Goal: Information Seeking & Learning: Learn about a topic

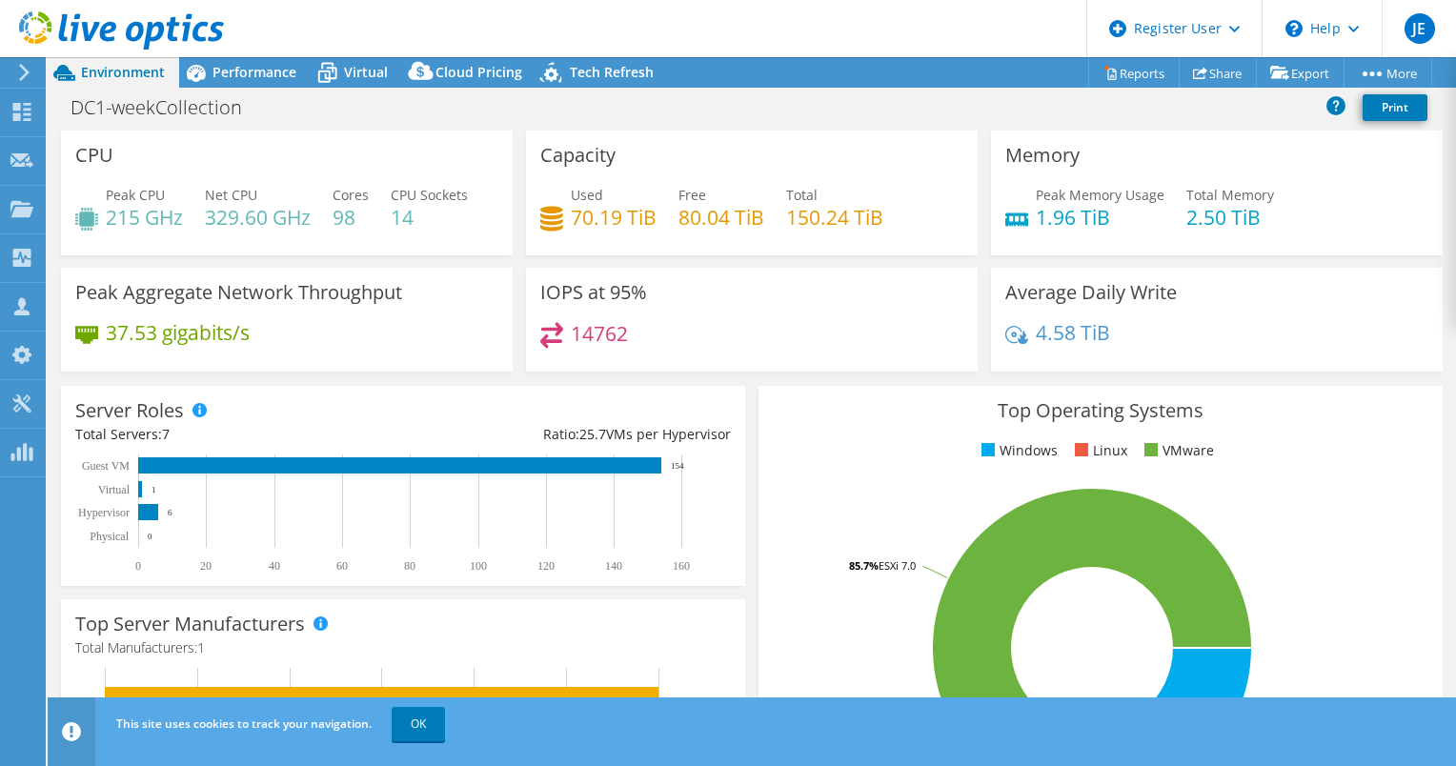
select select "USD"
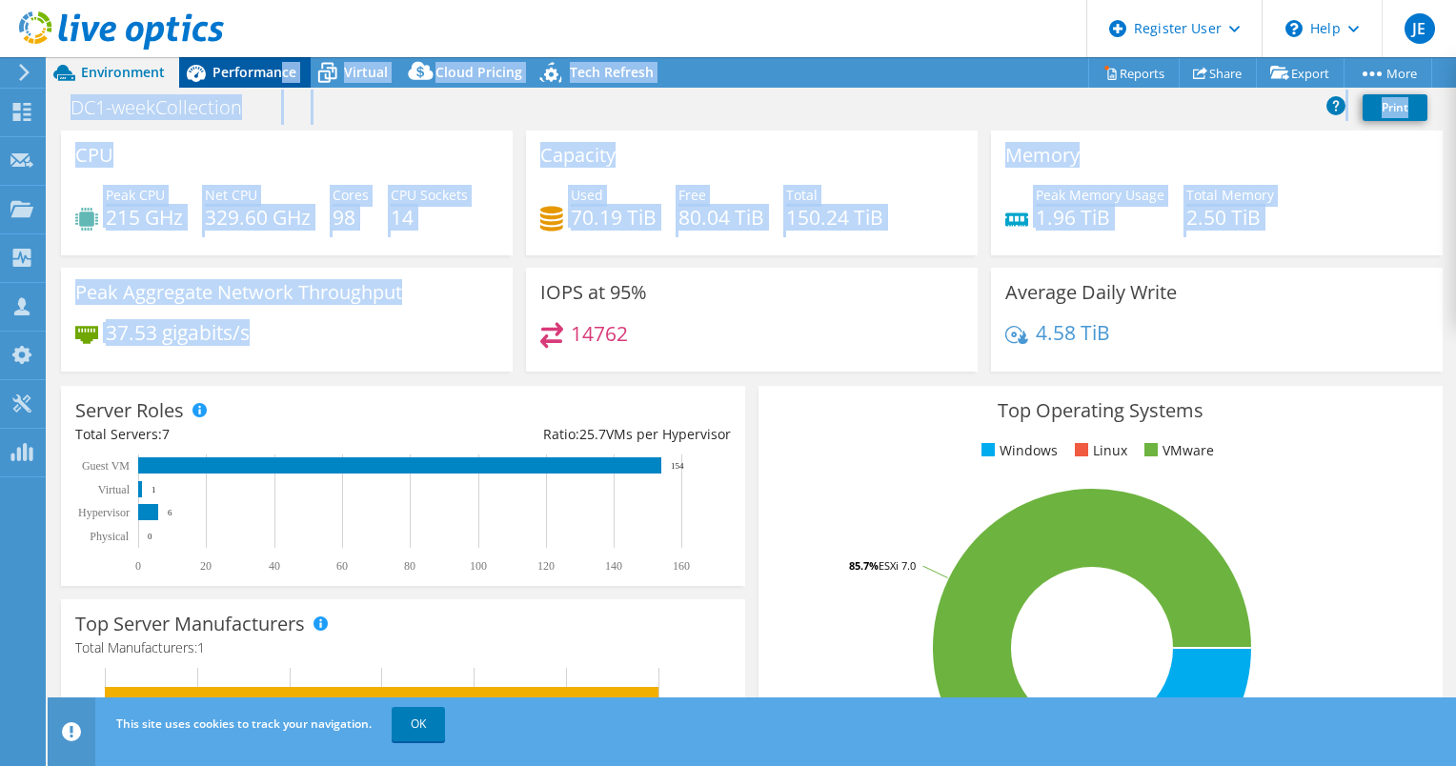
drag, startPoint x: 475, startPoint y: 324, endPoint x: 279, endPoint y: 67, distance: 323.1
click at [279, 67] on div "Project Actions Project Actions Reports Share Export vSAN ReadyNode Sizer" at bounding box center [752, 411] width 1409 height 709
drag, startPoint x: 279, startPoint y: 67, endPoint x: 461, endPoint y: 294, distance: 291.6
click at [461, 294] on div "Peak Aggregate Network Throughput 37.53 gigabits/s" at bounding box center [287, 320] width 452 height 104
click at [436, 217] on h4 "14" at bounding box center [429, 217] width 77 height 21
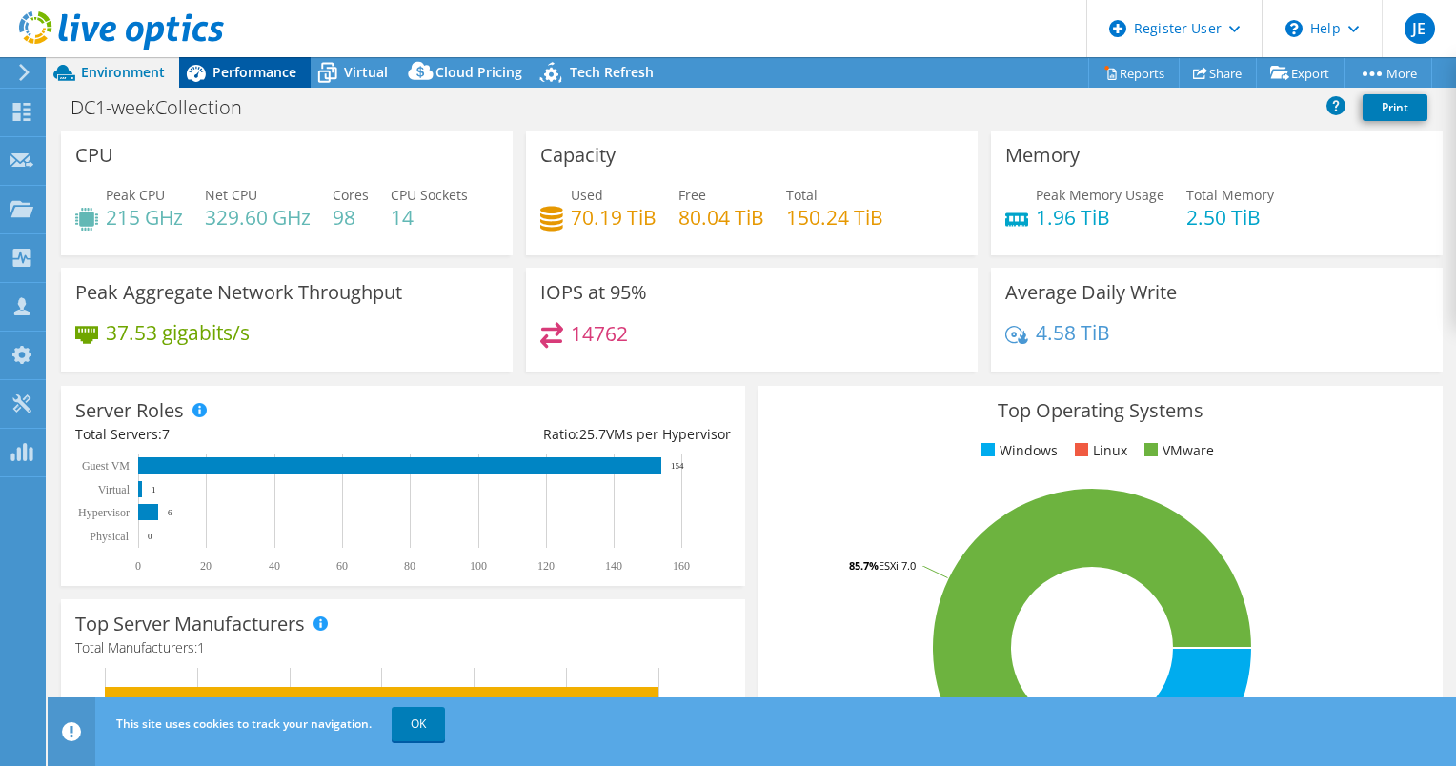
click at [264, 61] on div "Performance" at bounding box center [245, 72] width 132 height 30
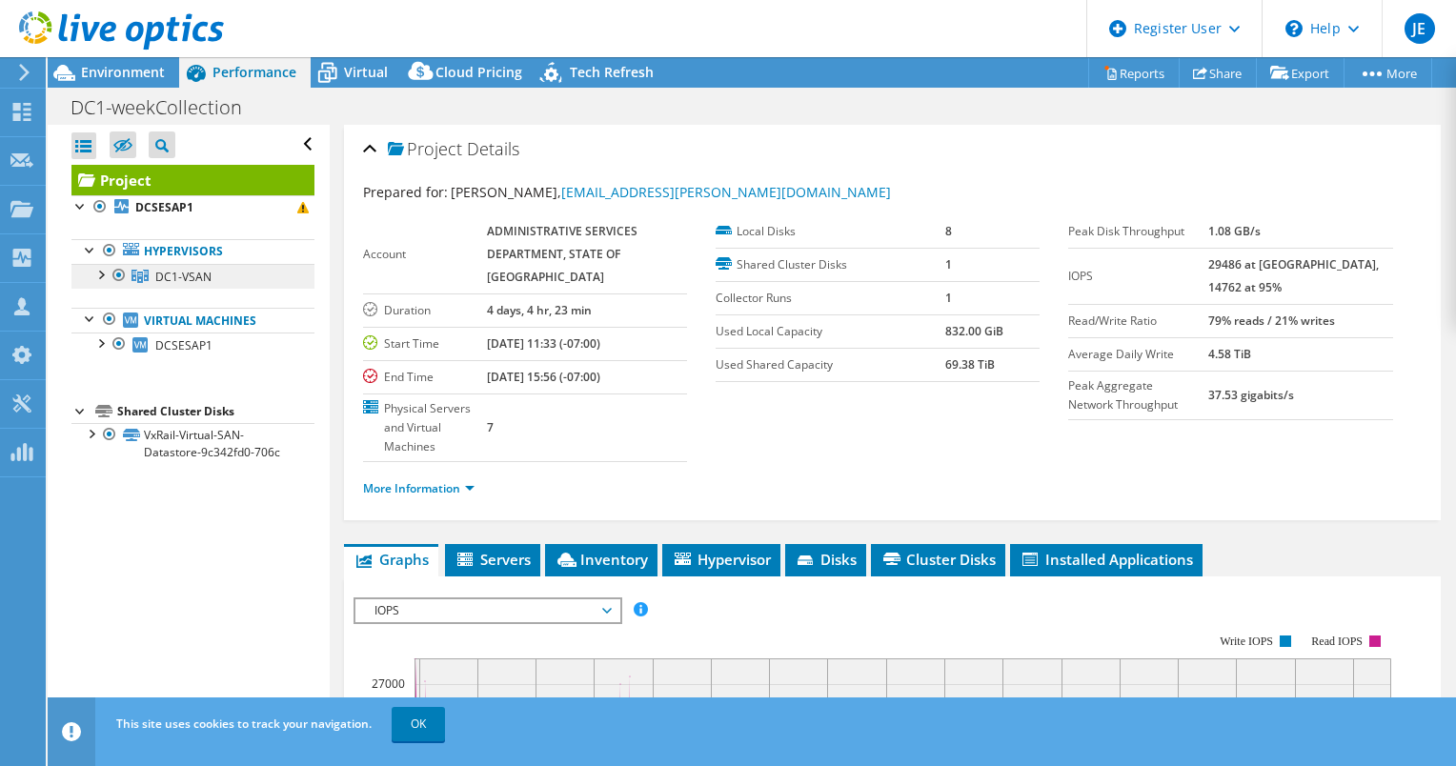
click at [220, 272] on link "DC1-VSAN" at bounding box center [192, 276] width 243 height 25
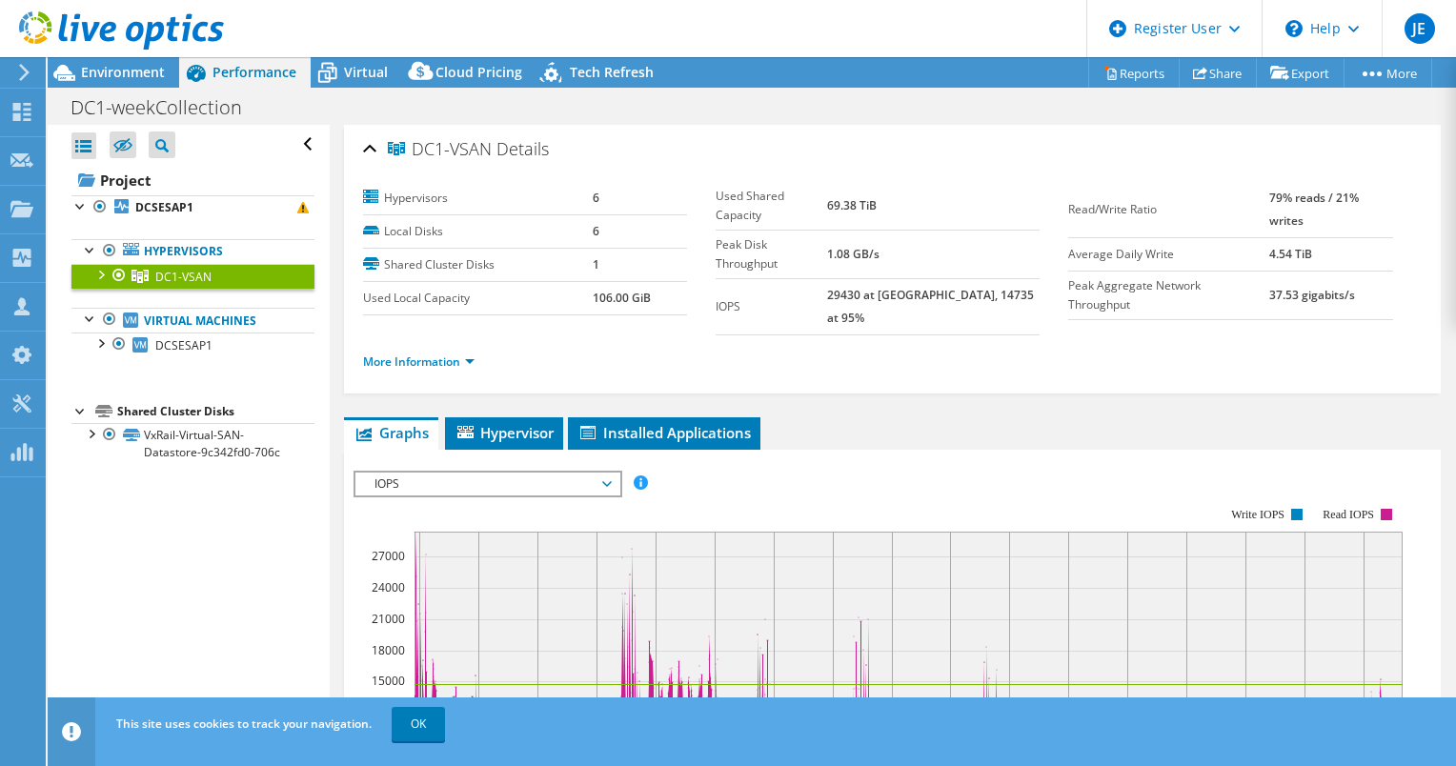
click at [422, 360] on div "More Information" at bounding box center [892, 361] width 1059 height 53
click at [436, 354] on link "More Information" at bounding box center [418, 362] width 111 height 16
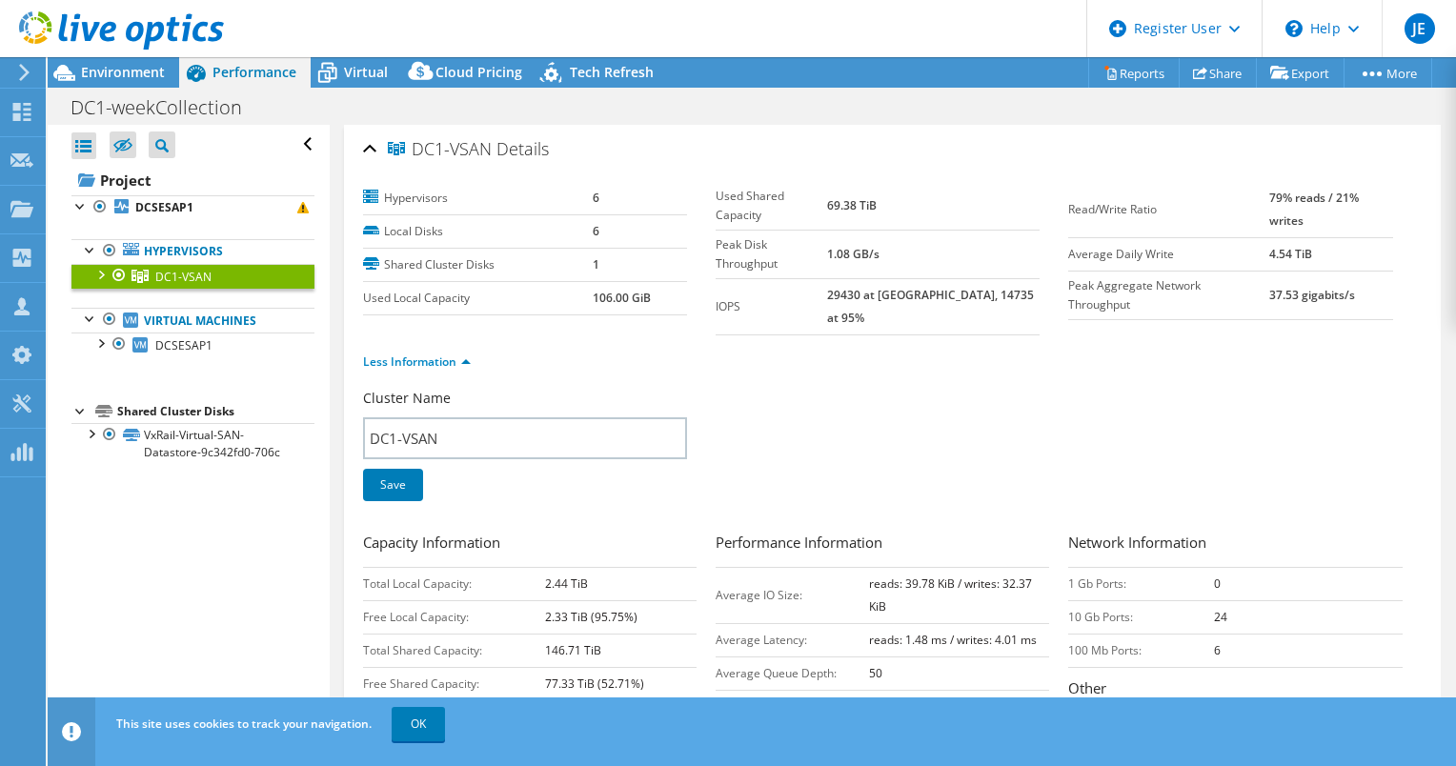
click at [103, 274] on div at bounding box center [100, 273] width 19 height 19
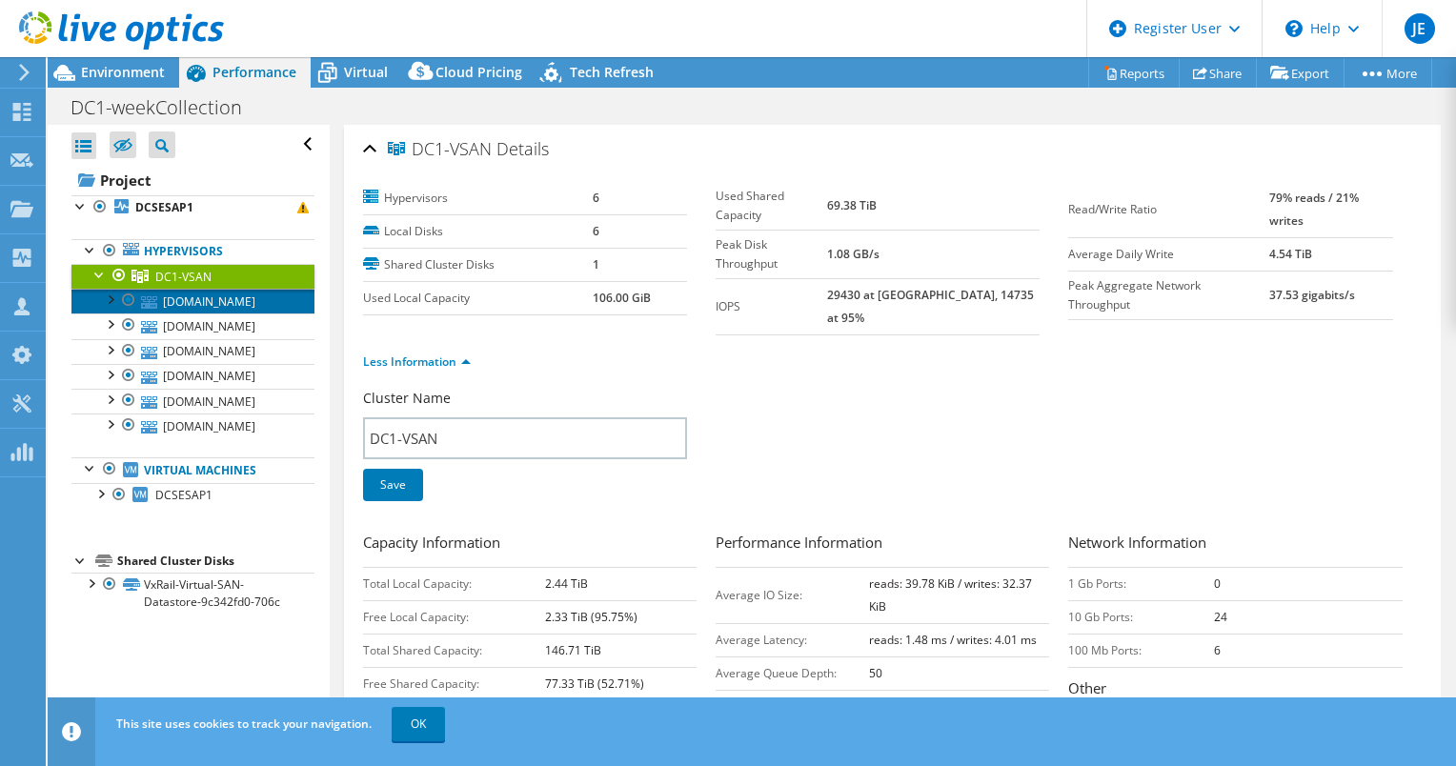
click at [198, 309] on link "[DOMAIN_NAME]" at bounding box center [192, 301] width 243 height 25
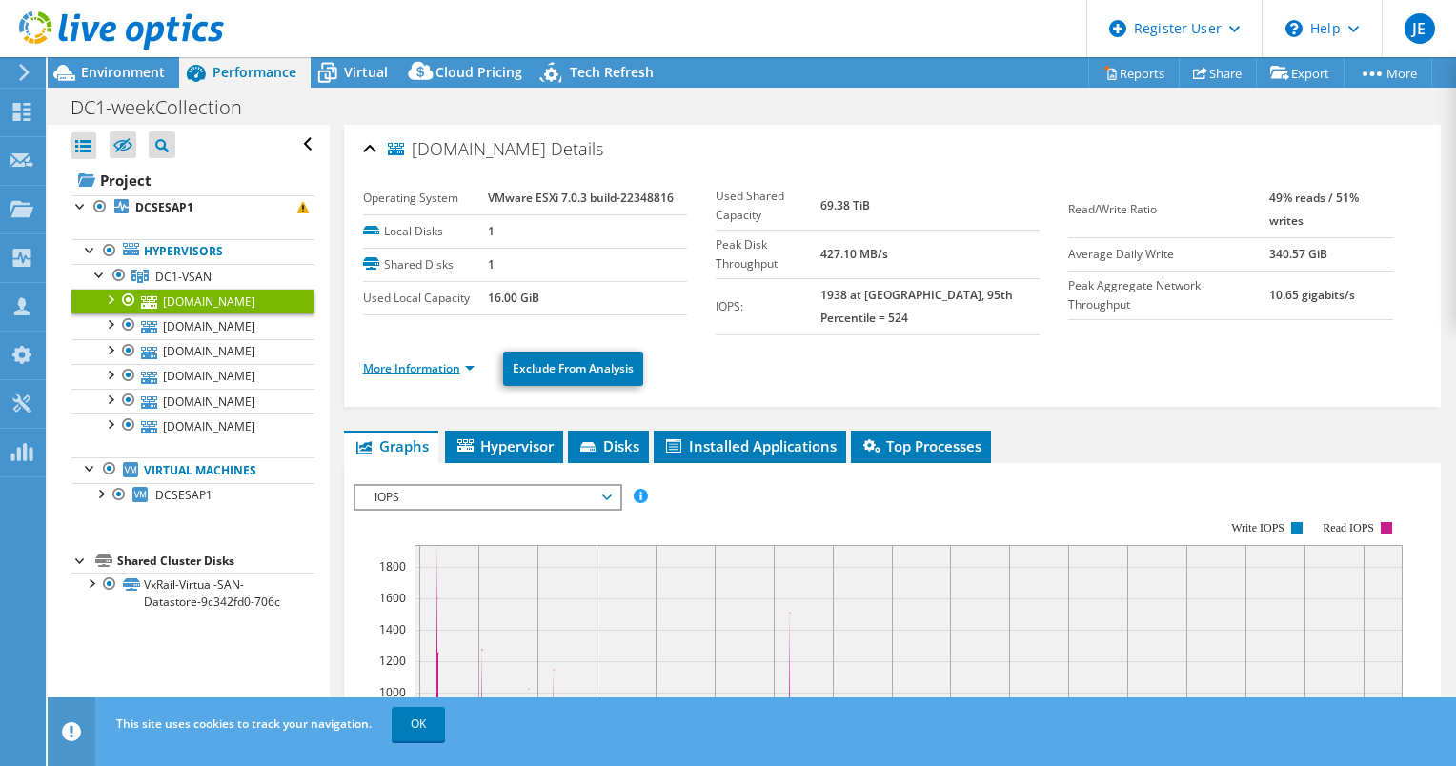
click at [463, 360] on link "More Information" at bounding box center [418, 368] width 111 height 16
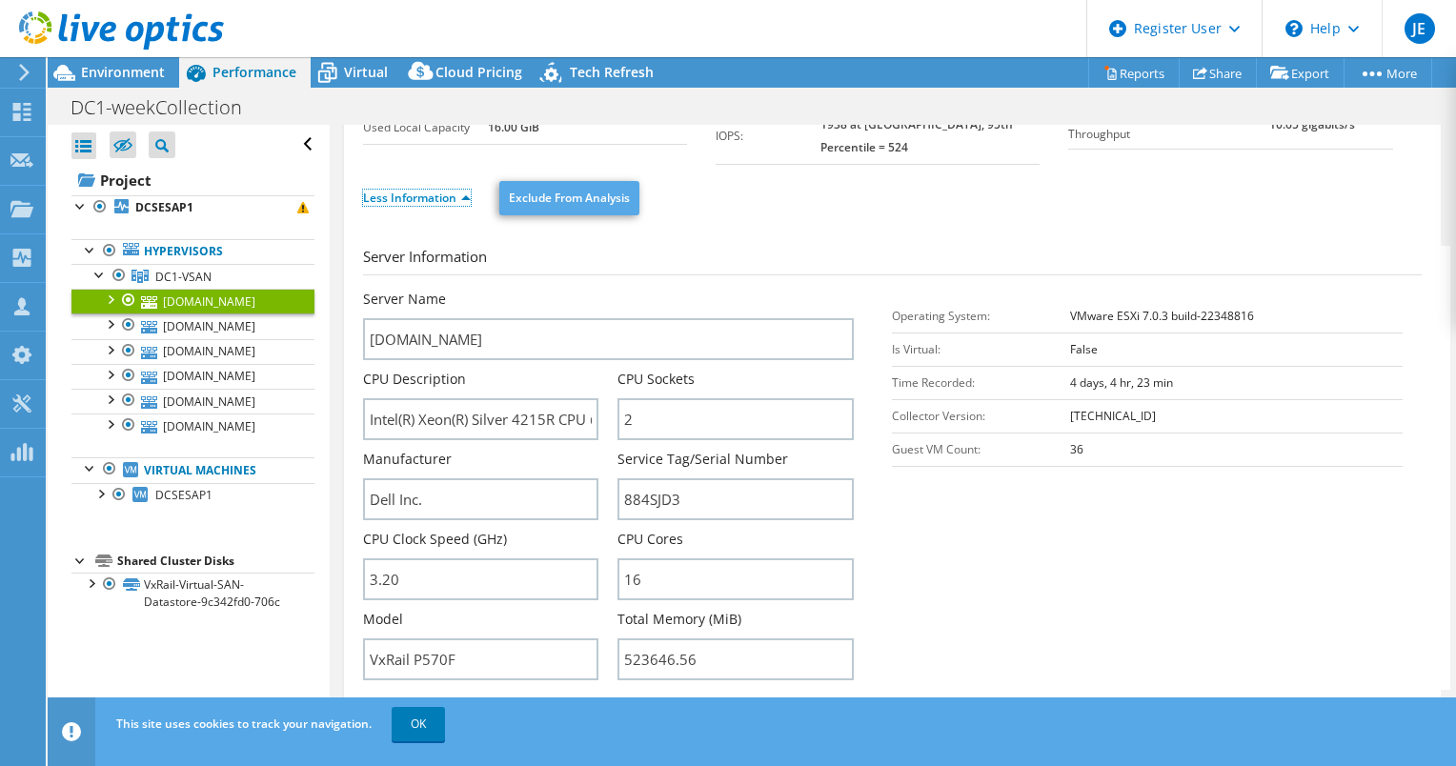
scroll to position [184, 0]
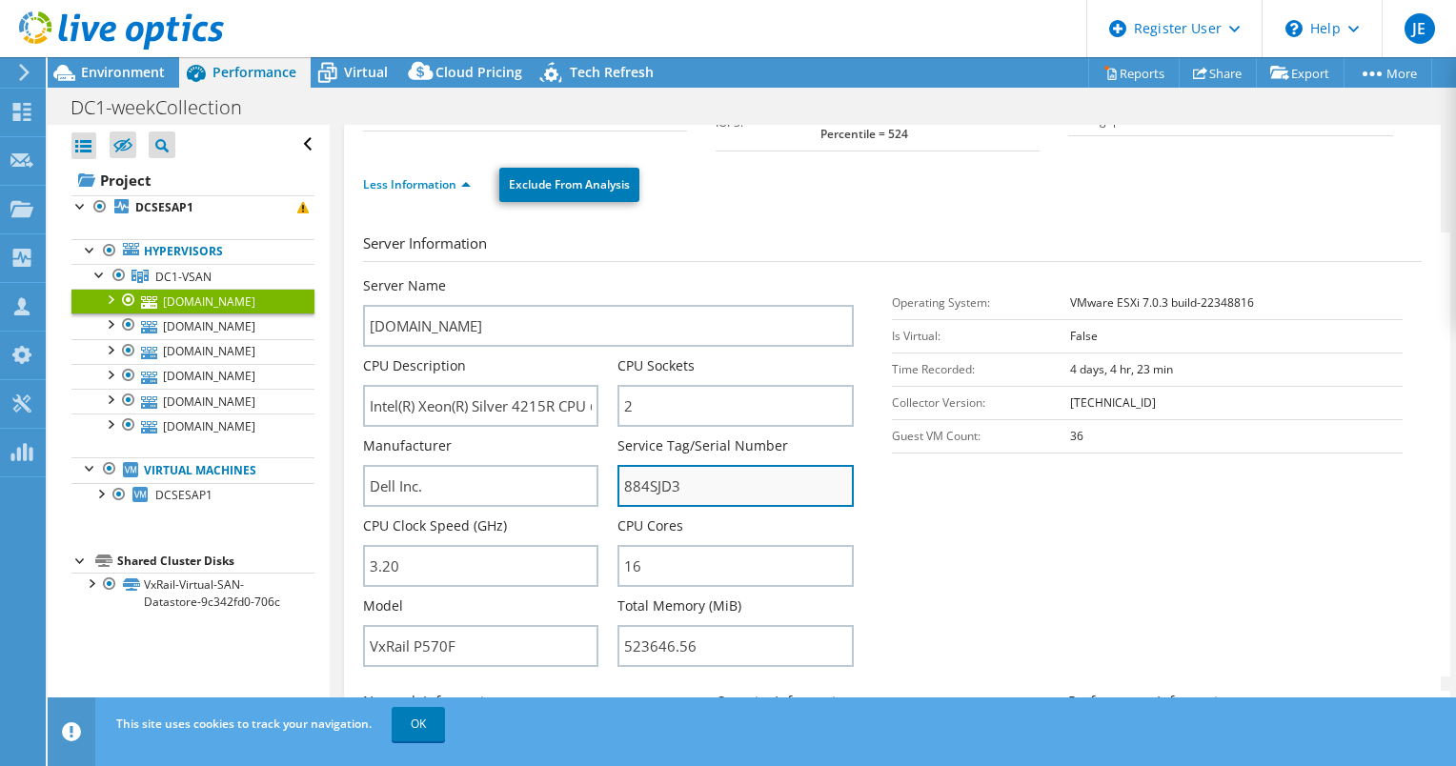
click at [643, 465] on input "884SJD3" at bounding box center [736, 486] width 236 height 42
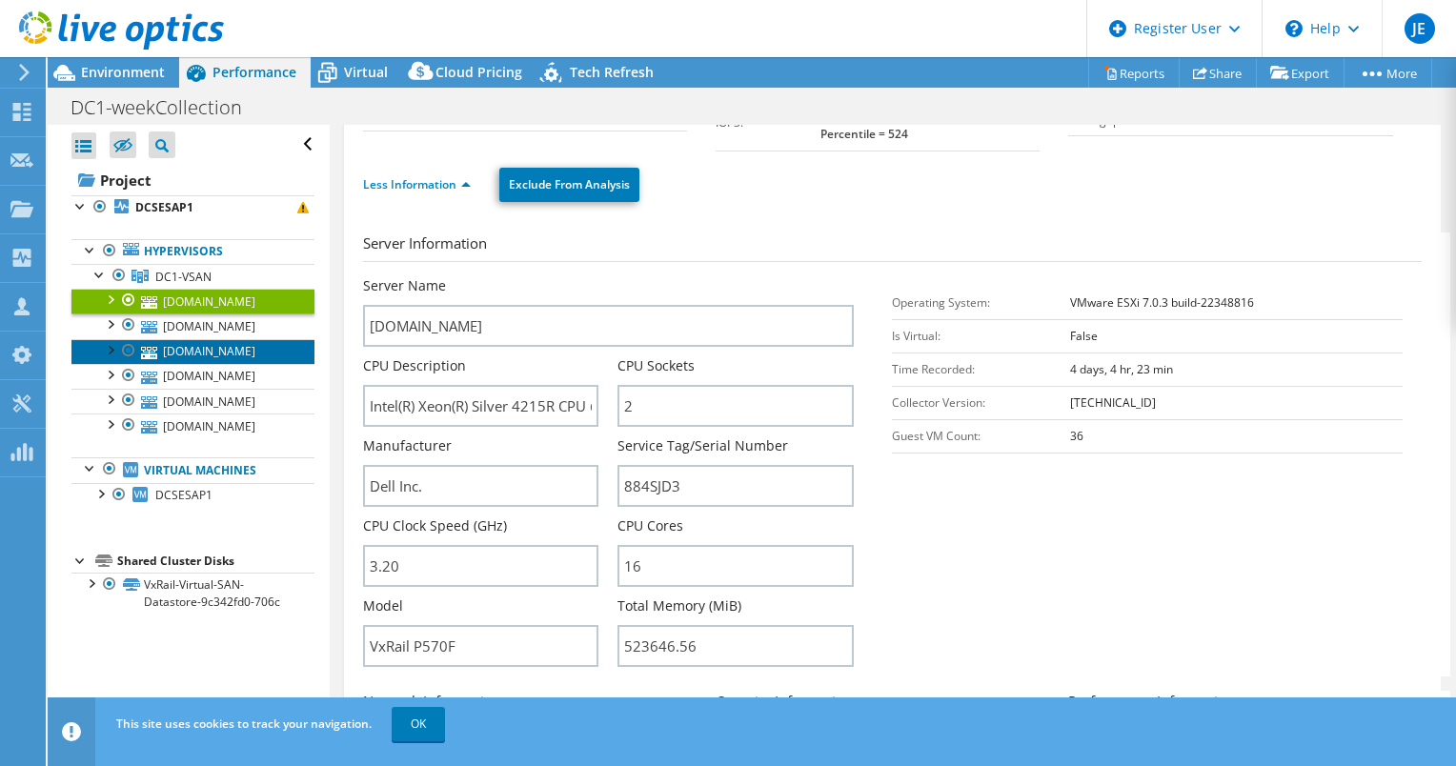
click at [259, 351] on link "[DOMAIN_NAME]" at bounding box center [192, 351] width 243 height 25
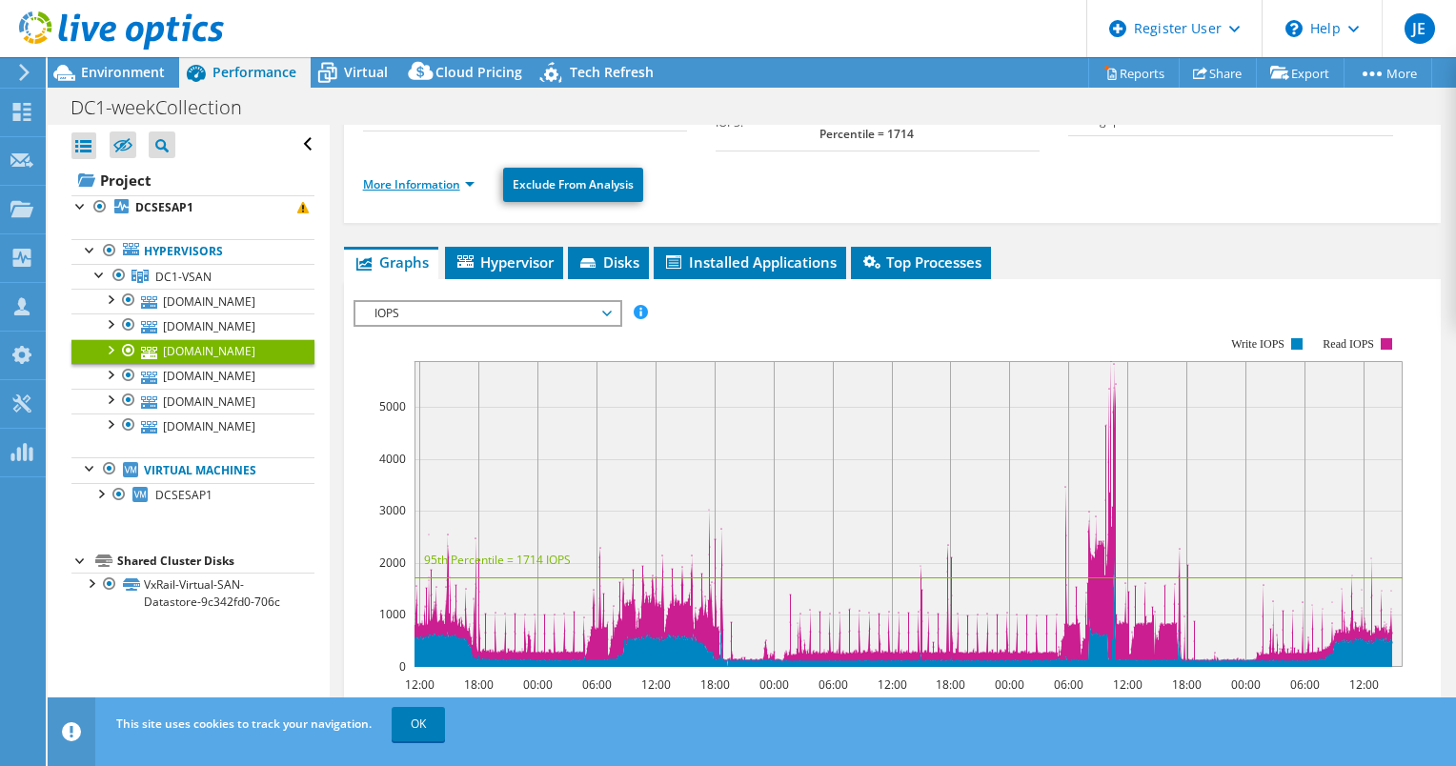
click at [461, 179] on link "More Information" at bounding box center [418, 184] width 111 height 16
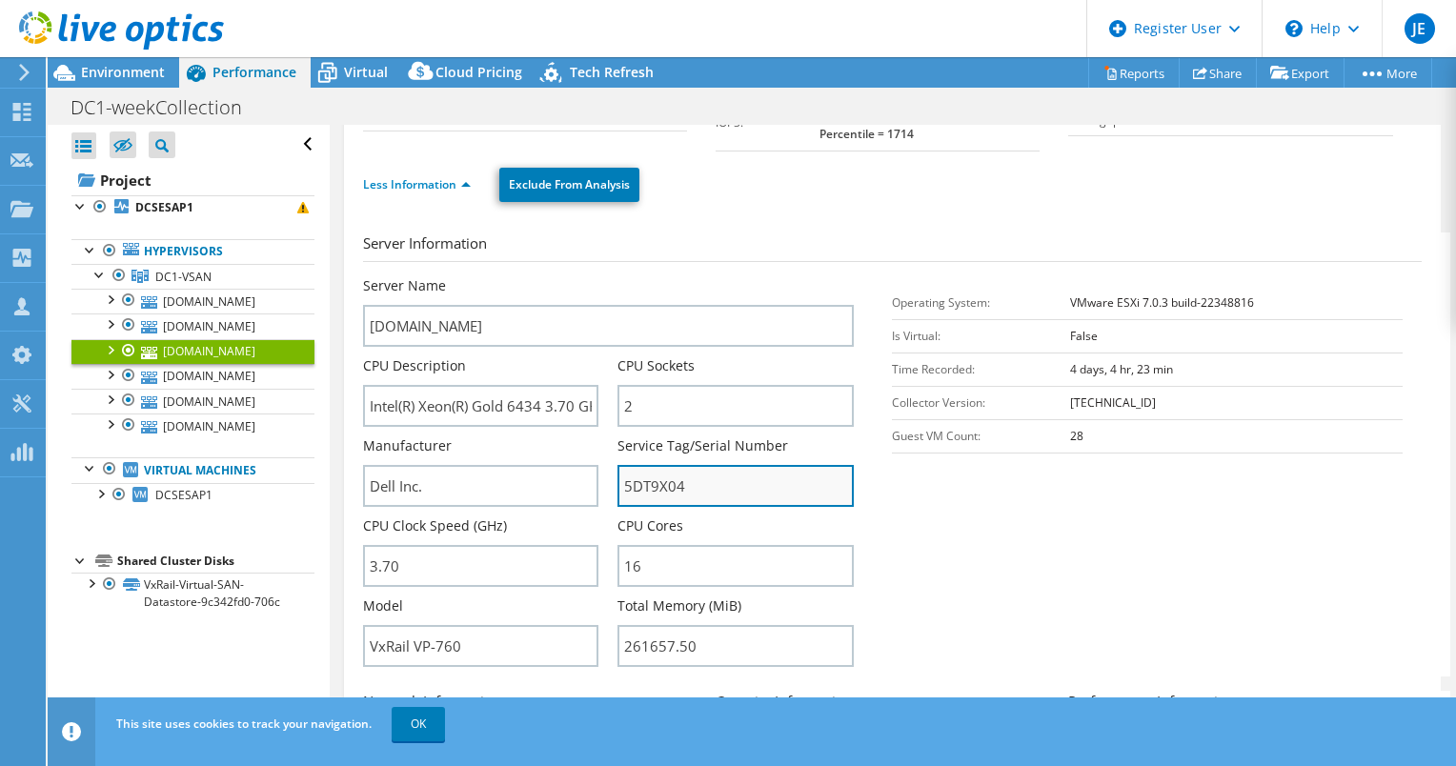
click at [658, 500] on input "5DT9X04" at bounding box center [736, 486] width 236 height 42
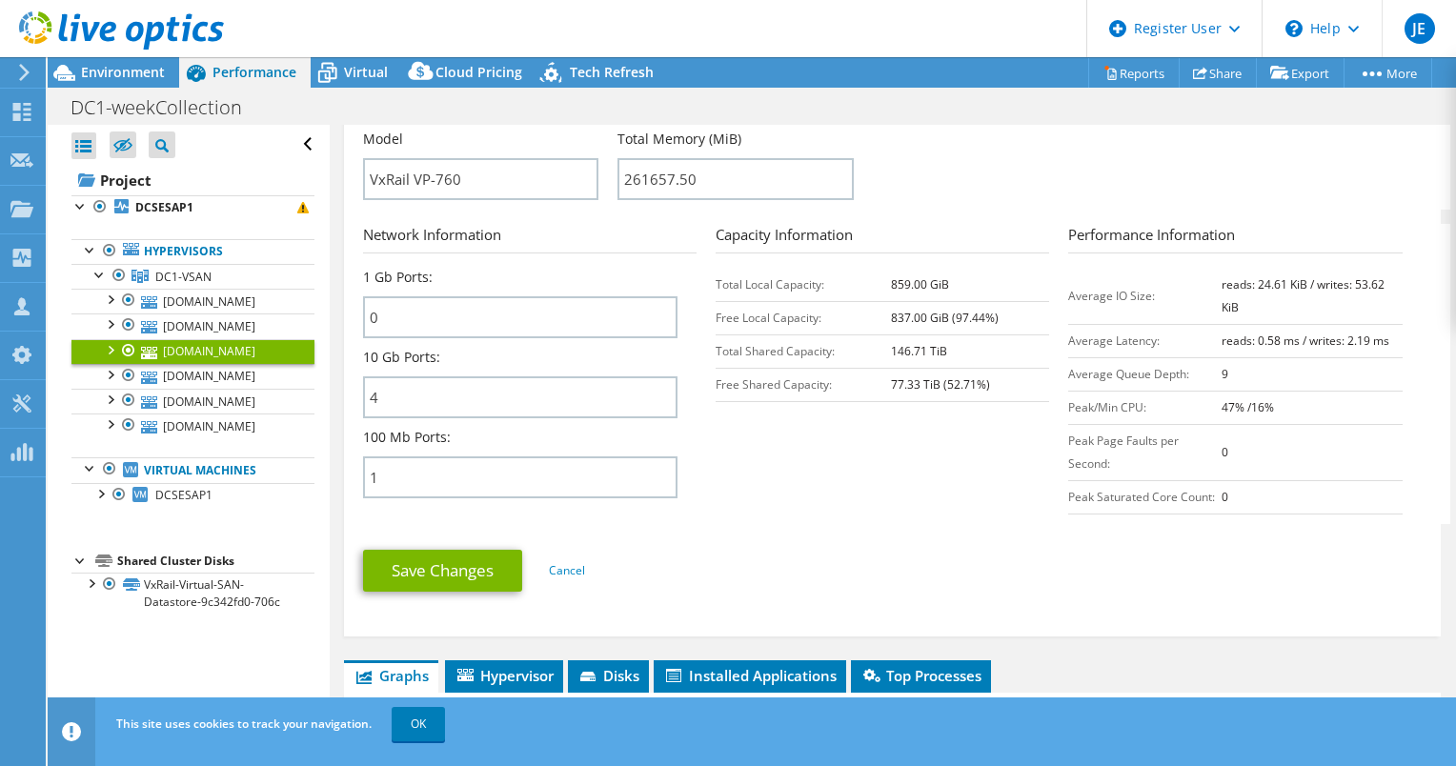
scroll to position [657, 0]
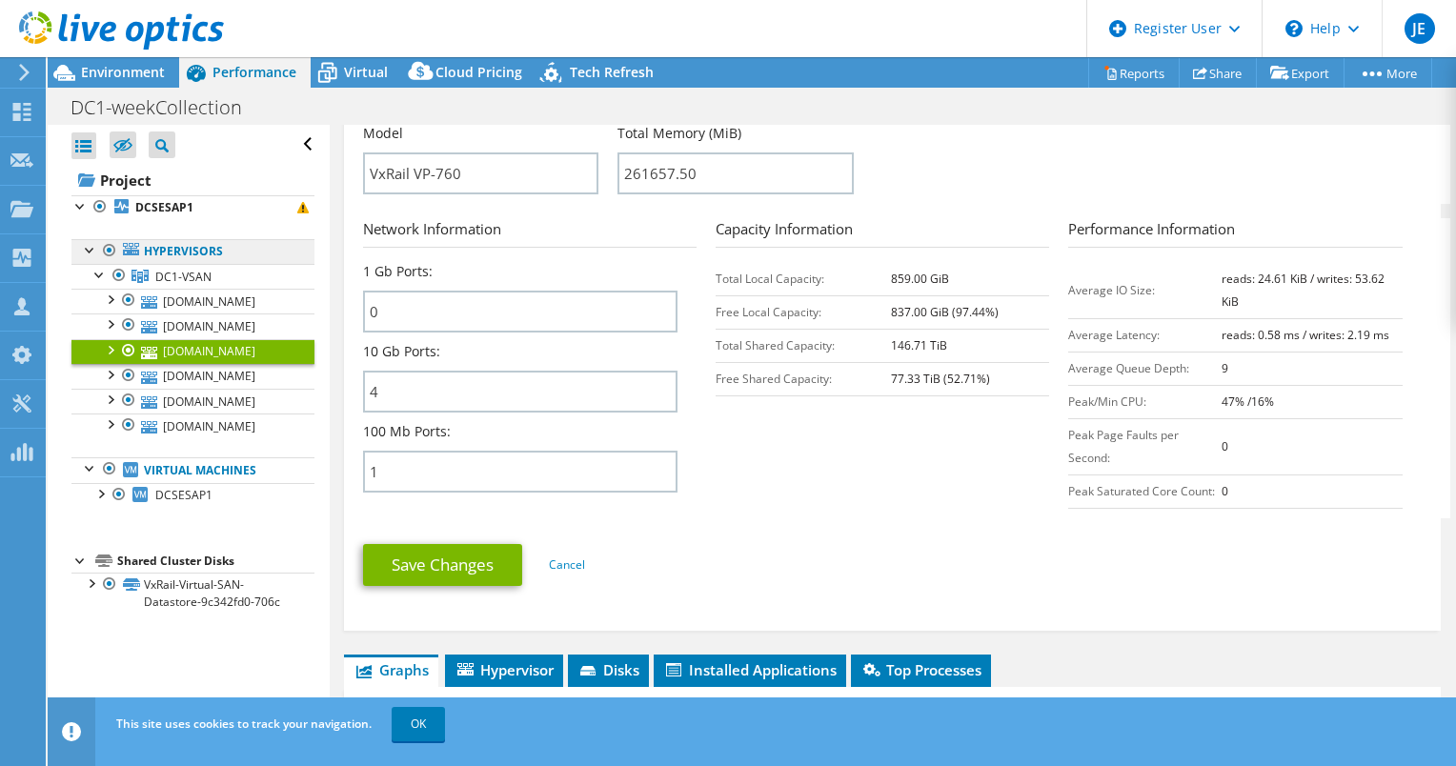
click at [225, 248] on link "Hypervisors" at bounding box center [192, 251] width 243 height 25
click at [140, 251] on link "Hypervisors" at bounding box center [192, 251] width 243 height 25
click at [160, 202] on b "DCSESAP1" at bounding box center [164, 207] width 58 height 16
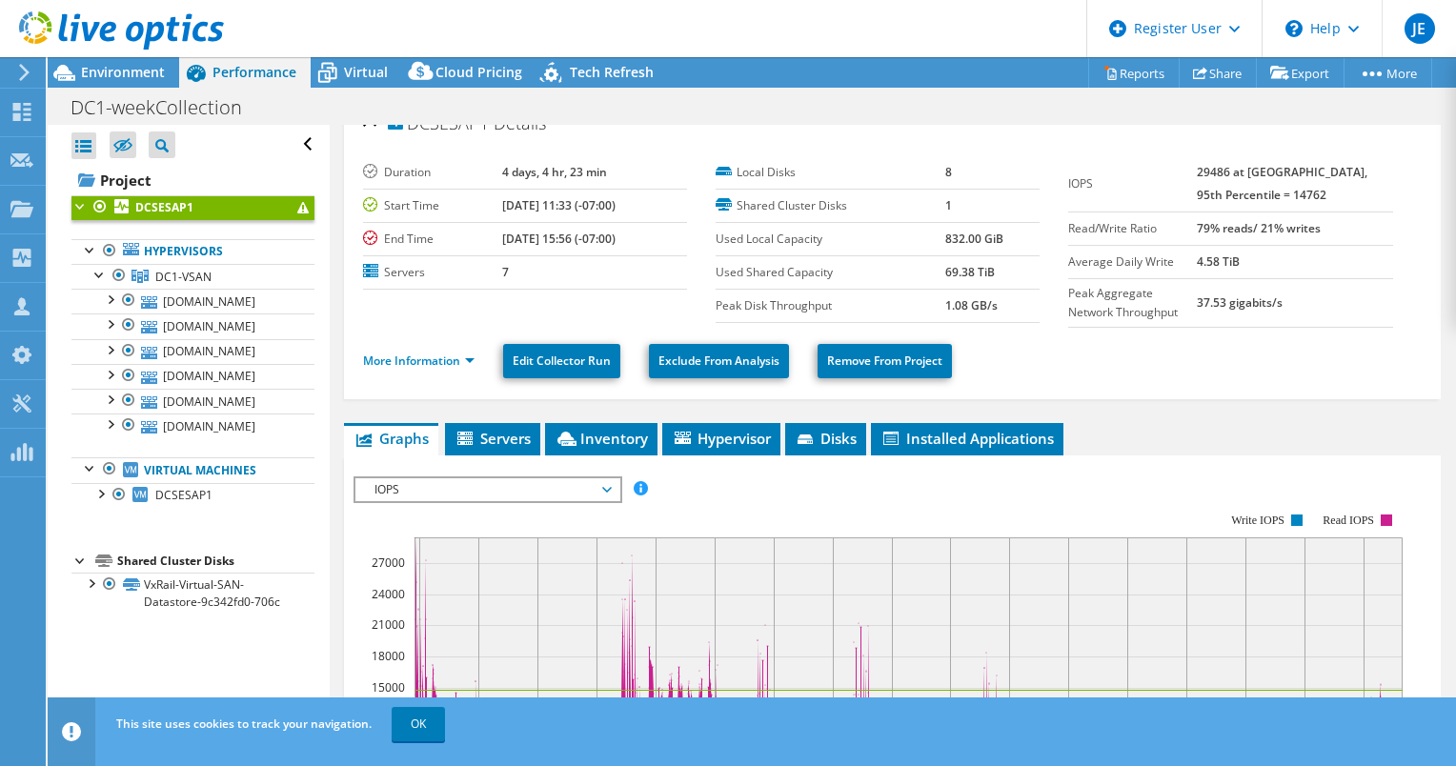
scroll to position [9, 0]
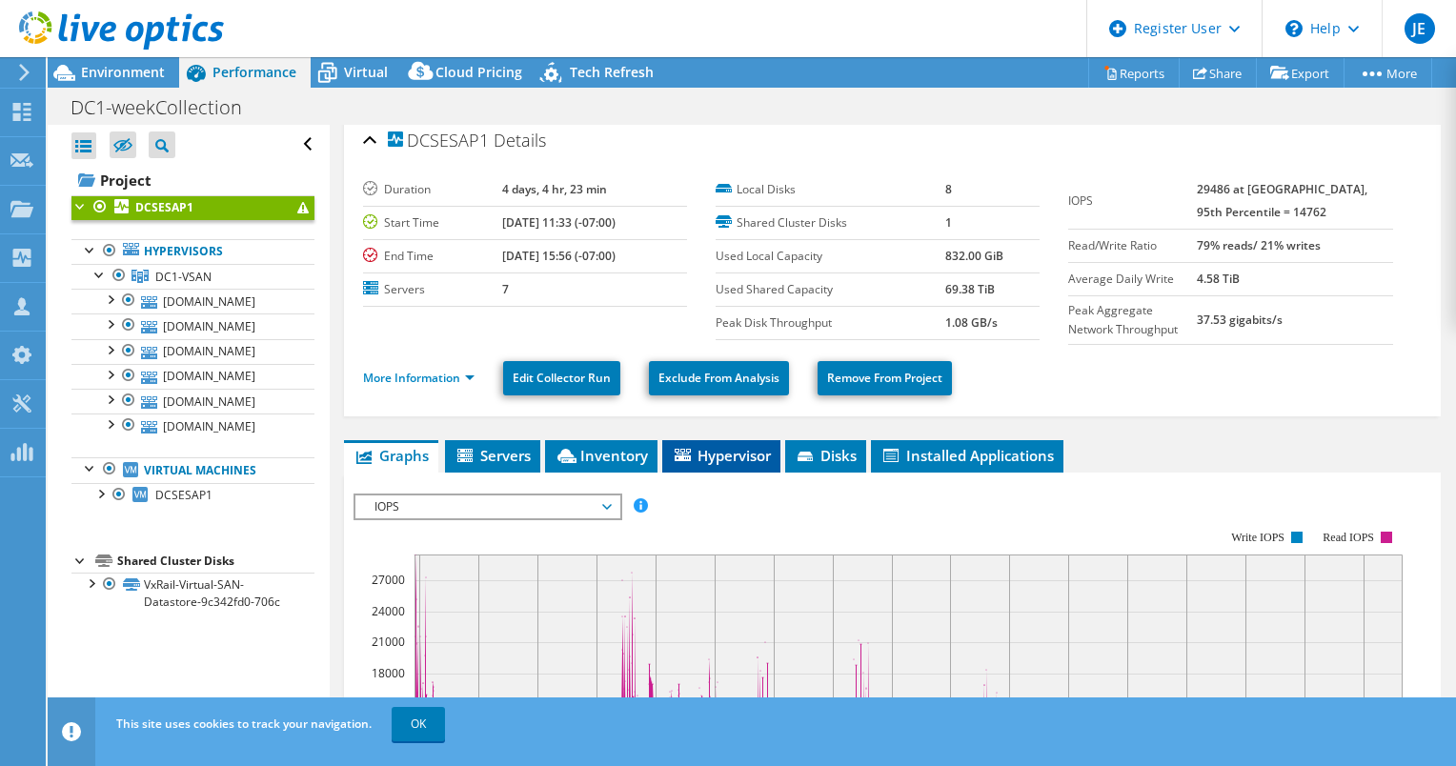
click at [721, 463] on li "Hypervisor" at bounding box center [721, 456] width 118 height 32
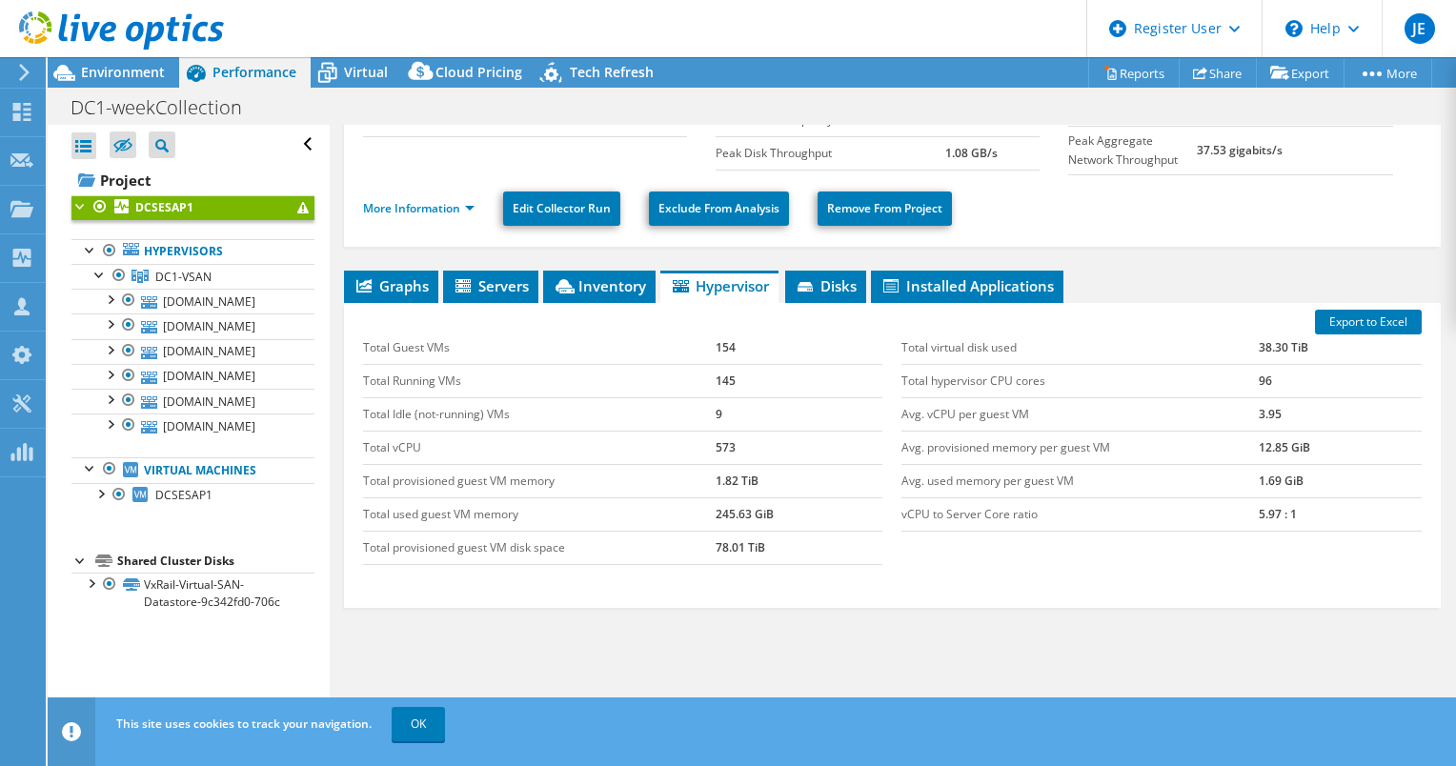
scroll to position [177, 0]
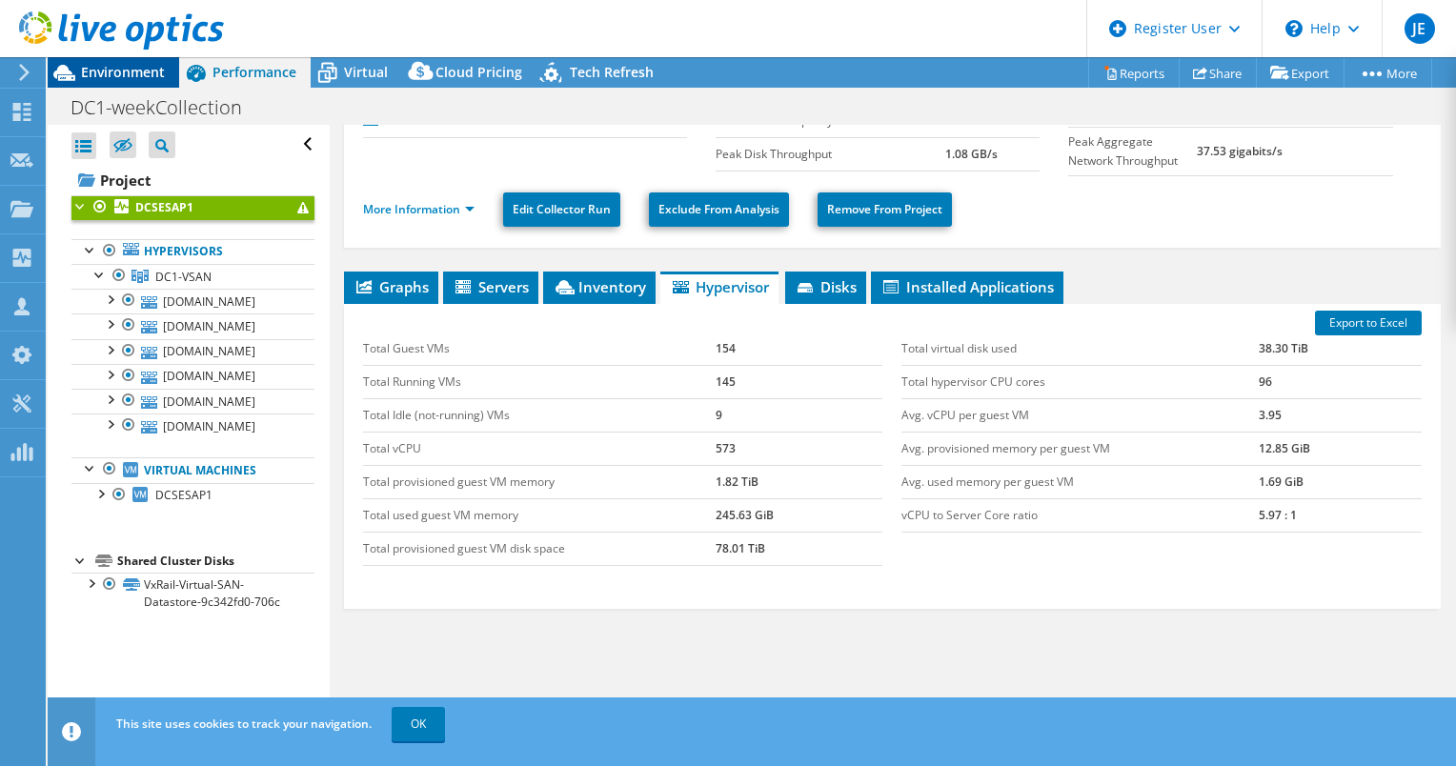
click at [101, 75] on span "Environment" at bounding box center [123, 72] width 84 height 18
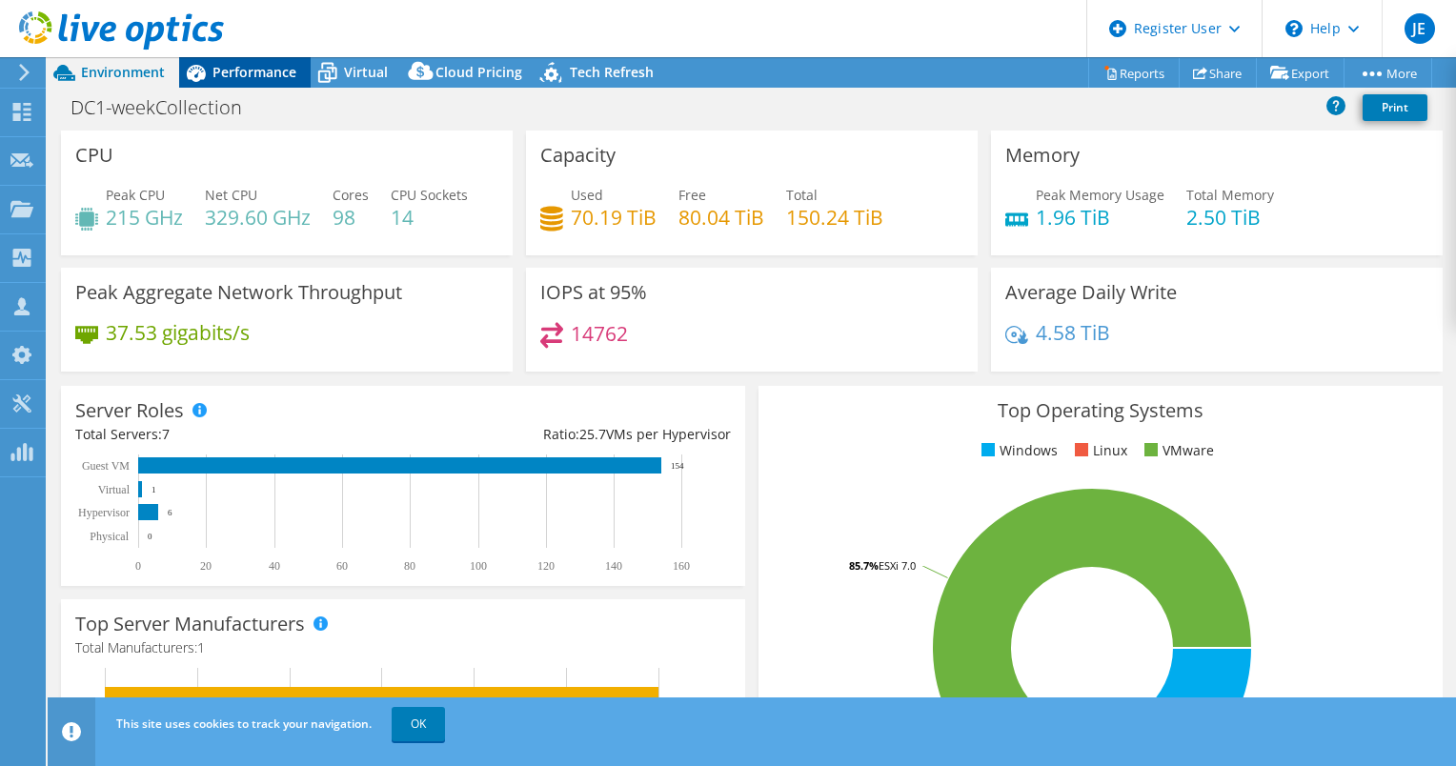
click at [266, 78] on span "Performance" at bounding box center [255, 72] width 84 height 18
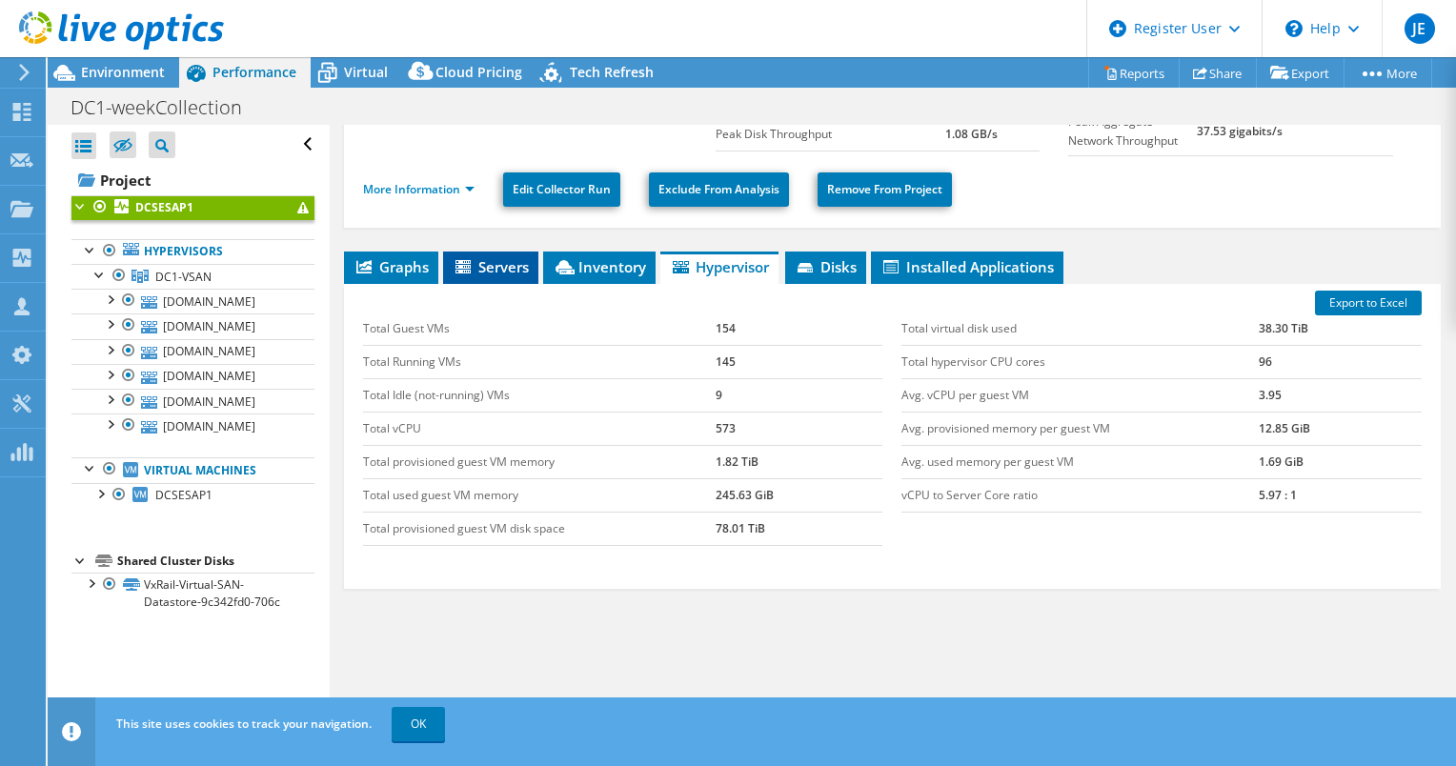
scroll to position [198, 0]
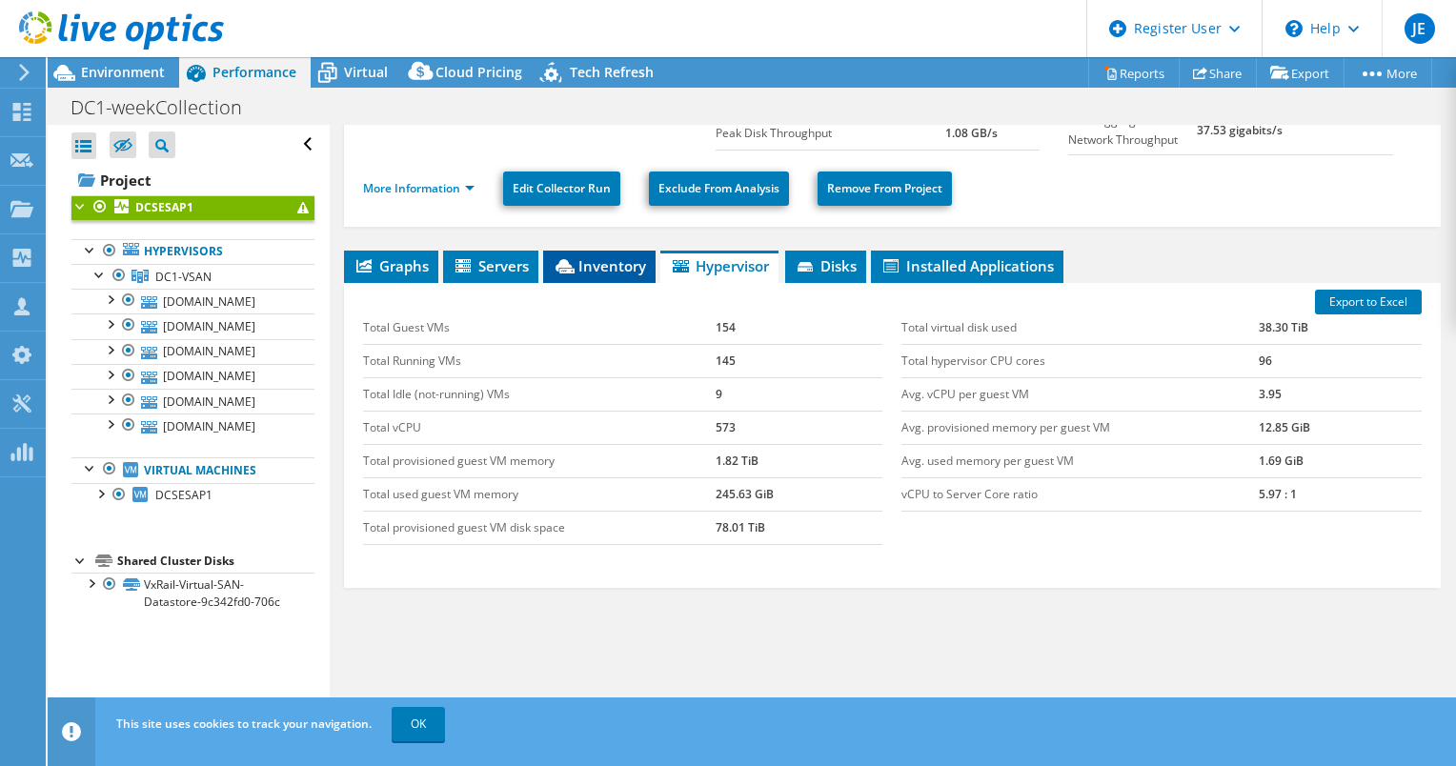
click at [578, 267] on span "Inventory" at bounding box center [599, 265] width 93 height 19
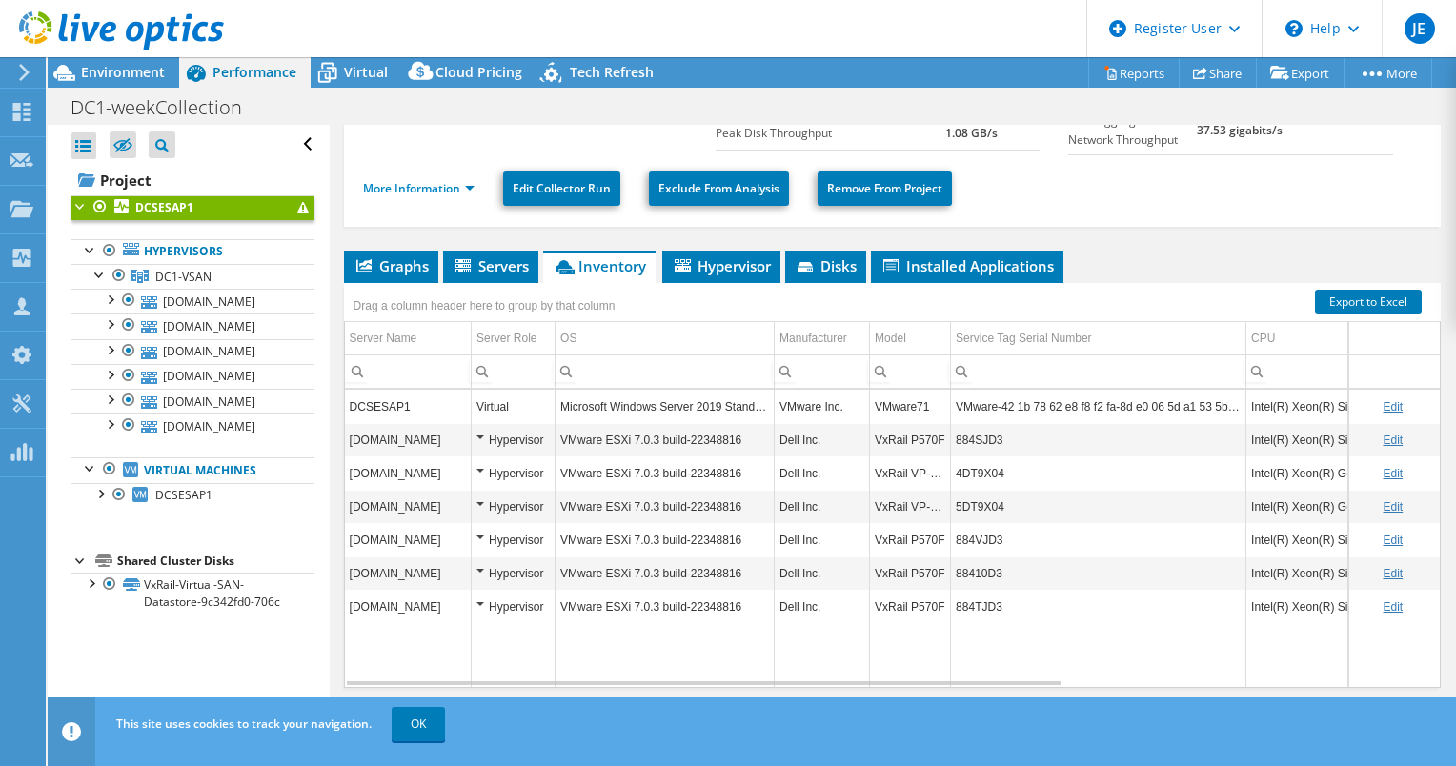
click at [476, 434] on td "Hypervisor" at bounding box center [514, 439] width 84 height 33
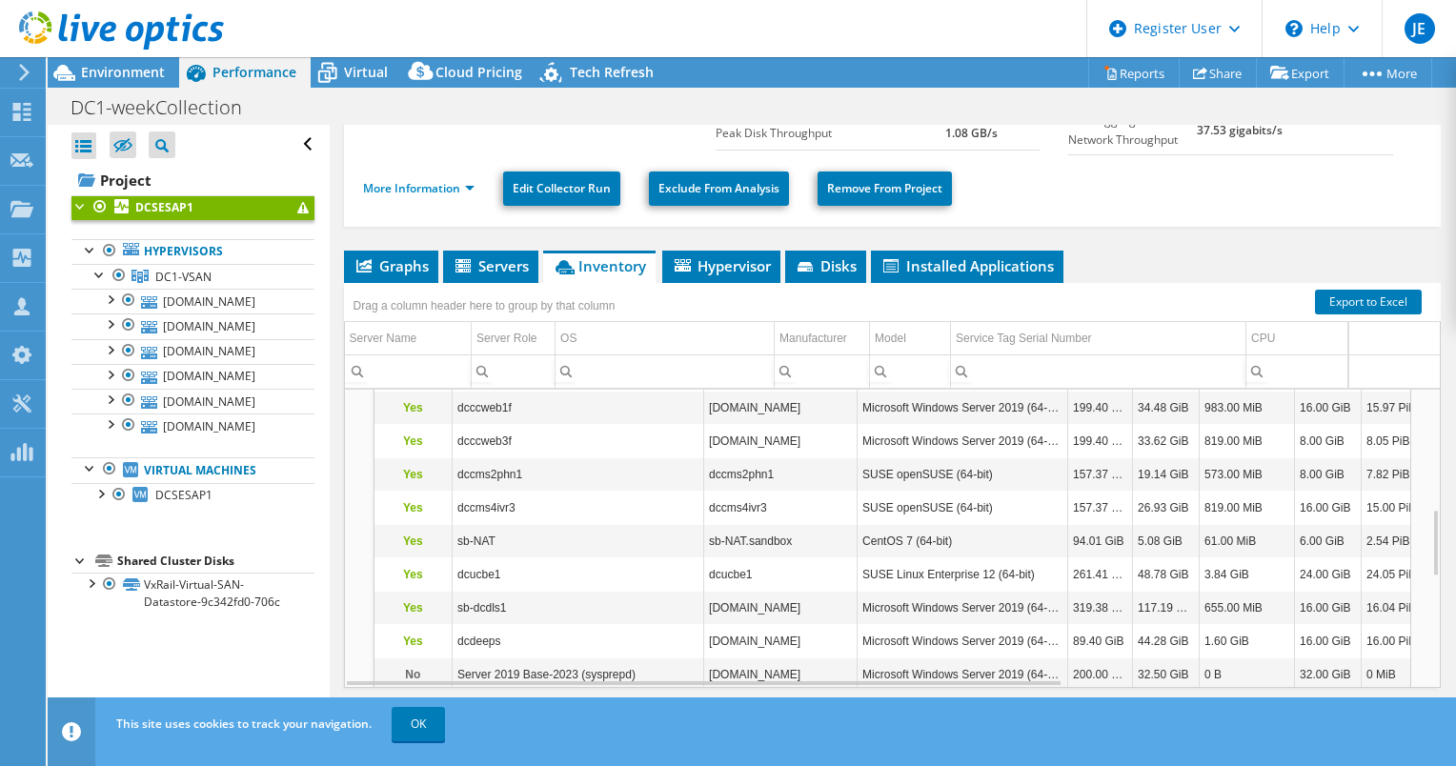
scroll to position [0, 0]
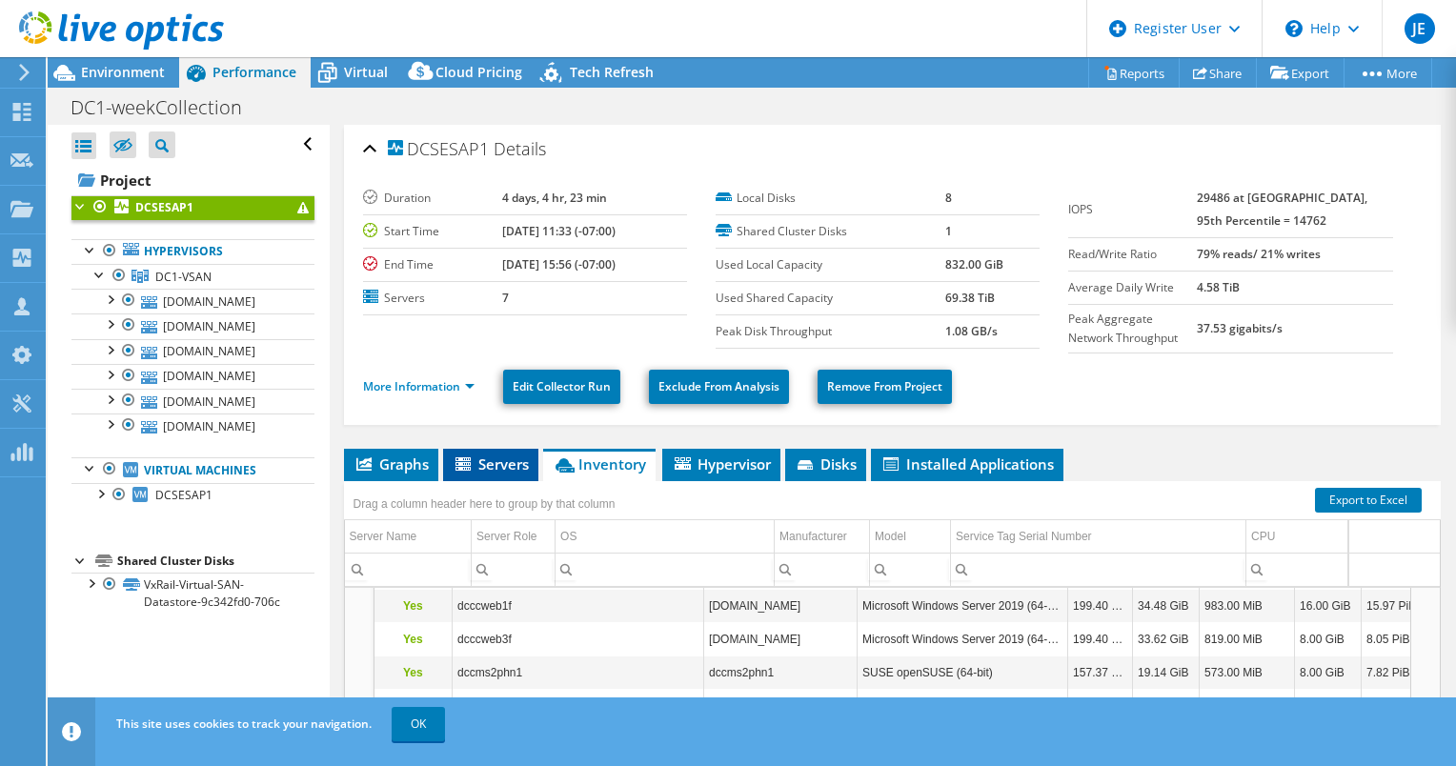
click at [494, 457] on span "Servers" at bounding box center [491, 464] width 76 height 19
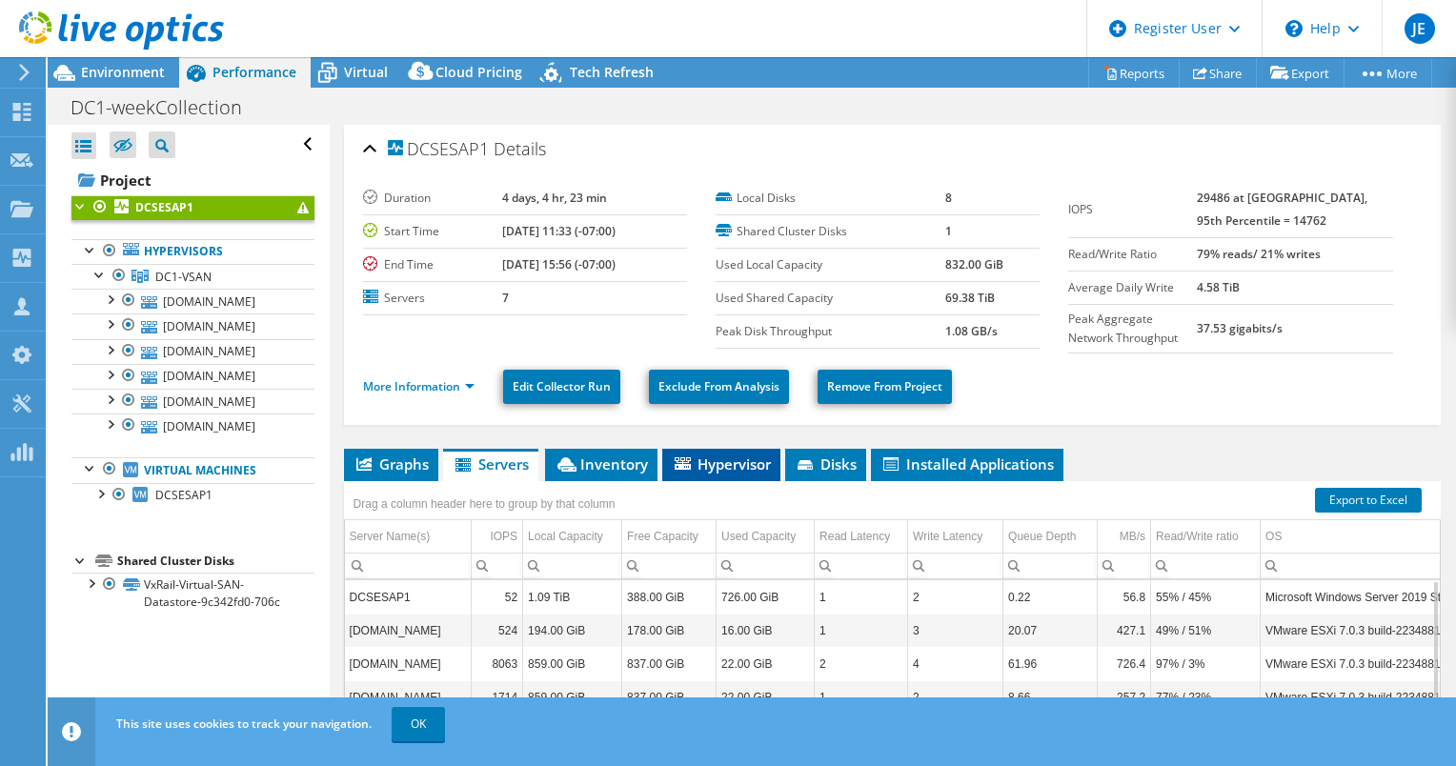
click at [709, 463] on span "Hypervisor" at bounding box center [721, 464] width 99 height 19
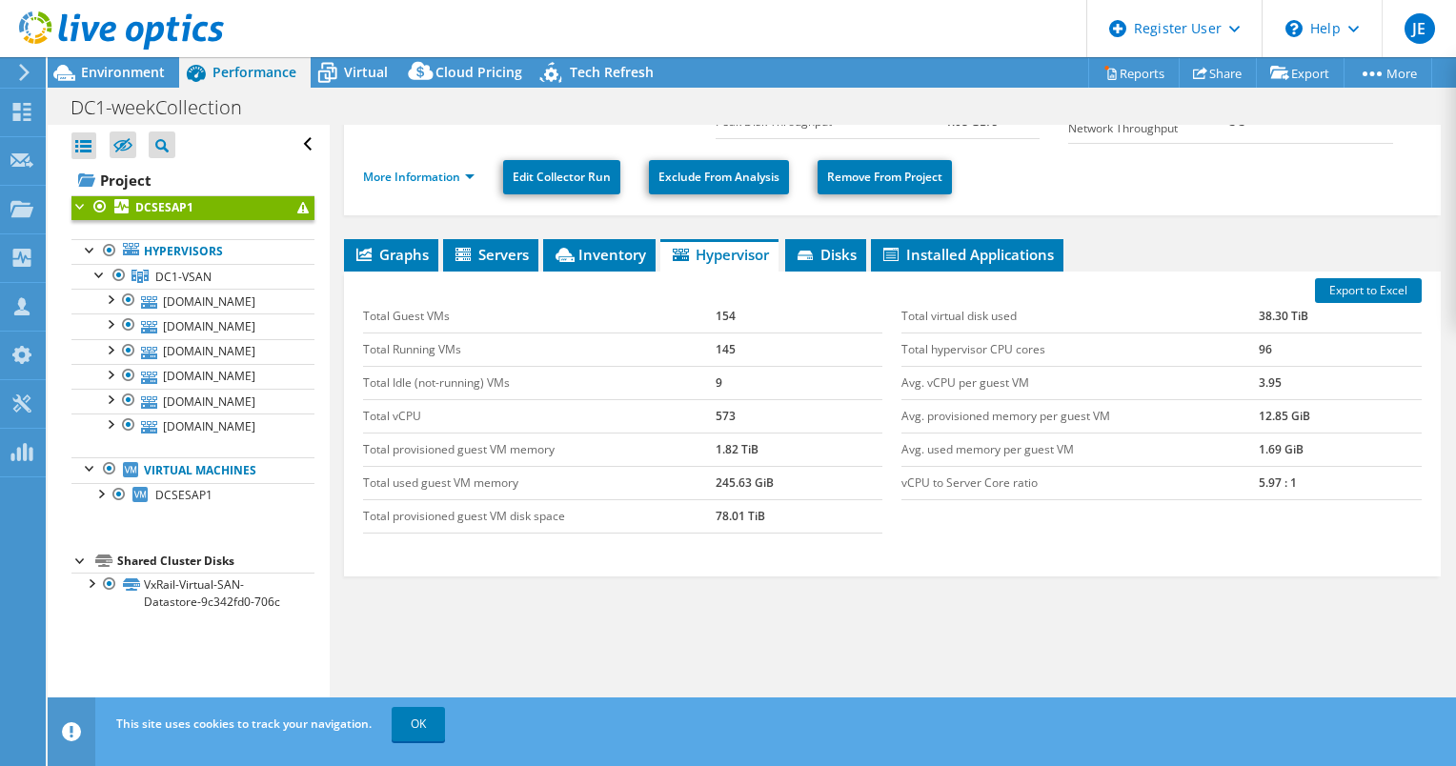
scroll to position [211, 0]
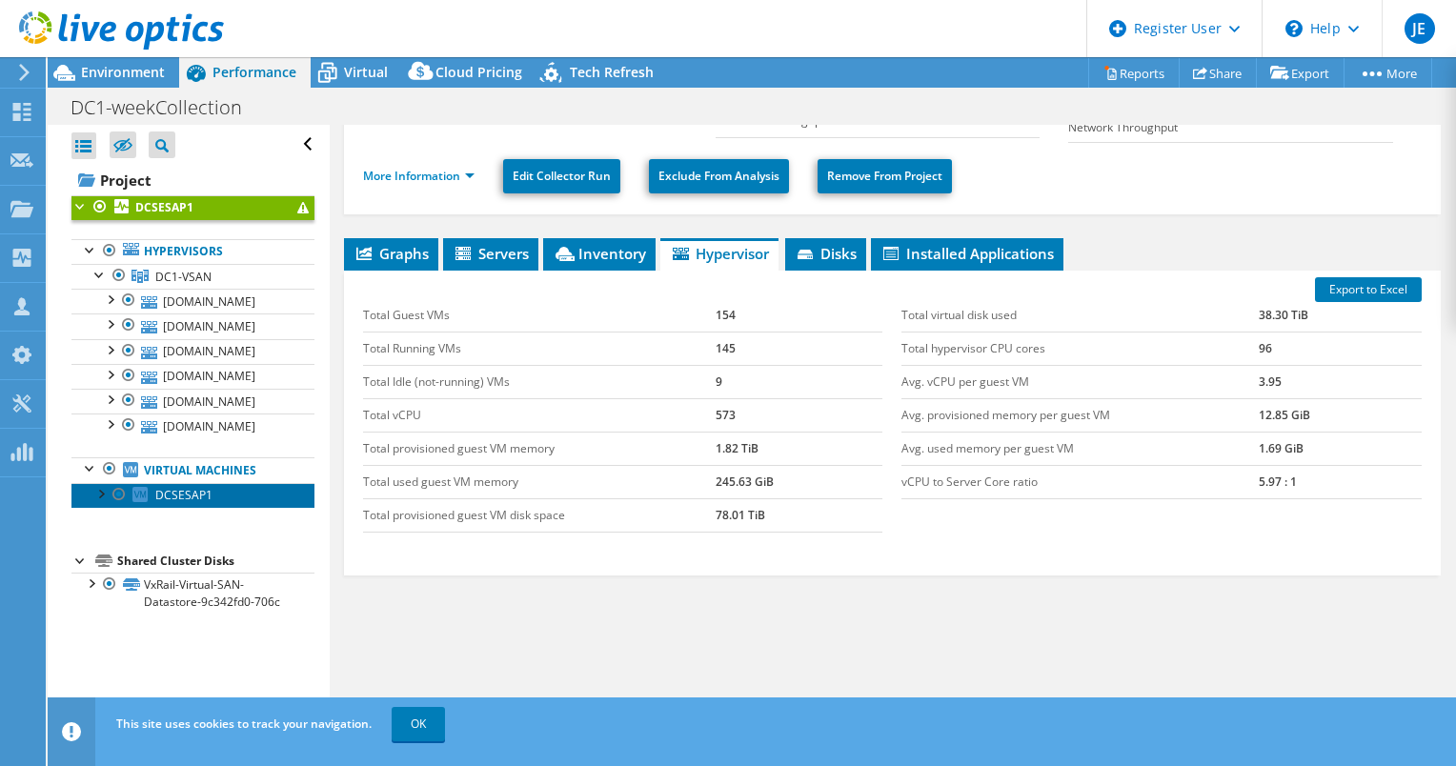
click at [203, 487] on span "DCSESAP1" at bounding box center [183, 495] width 57 height 16
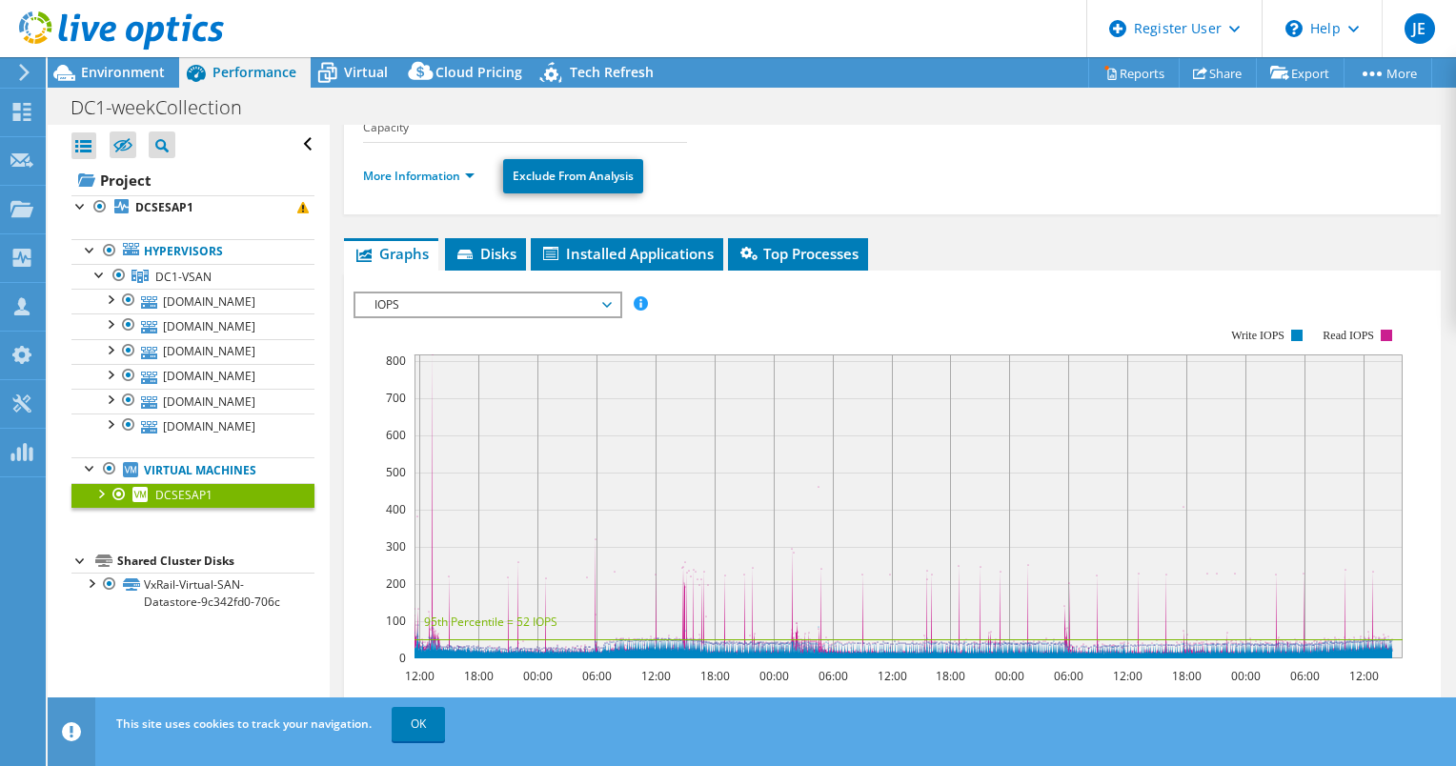
scroll to position [0, 0]
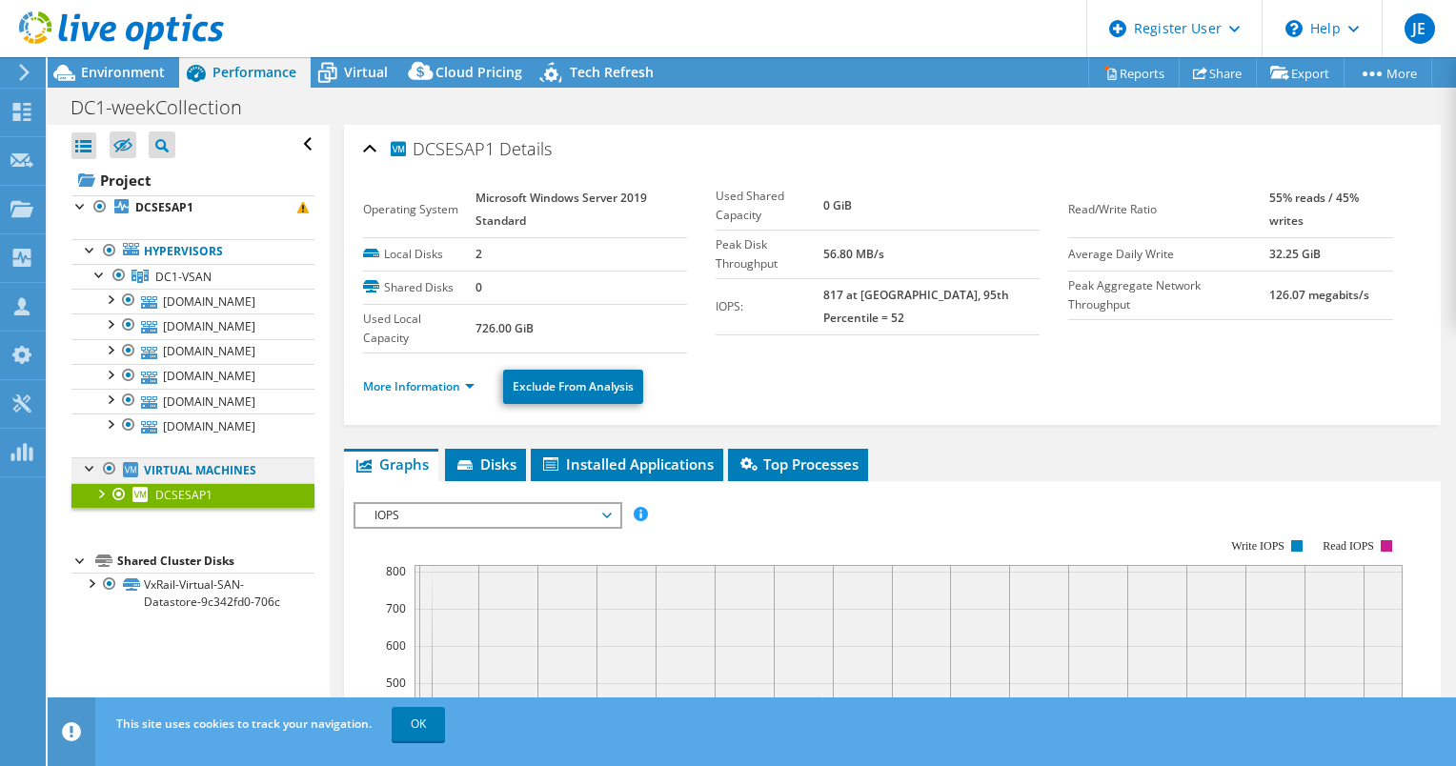
click at [204, 474] on link "Virtual Machines" at bounding box center [192, 469] width 243 height 25
click at [210, 465] on link "Virtual Machines" at bounding box center [192, 469] width 243 height 25
click at [149, 475] on link "Virtual Machines" at bounding box center [192, 469] width 243 height 25
click at [145, 465] on link "Virtual Machines" at bounding box center [192, 469] width 243 height 25
click at [257, 471] on link "Virtual Machines" at bounding box center [192, 469] width 243 height 25
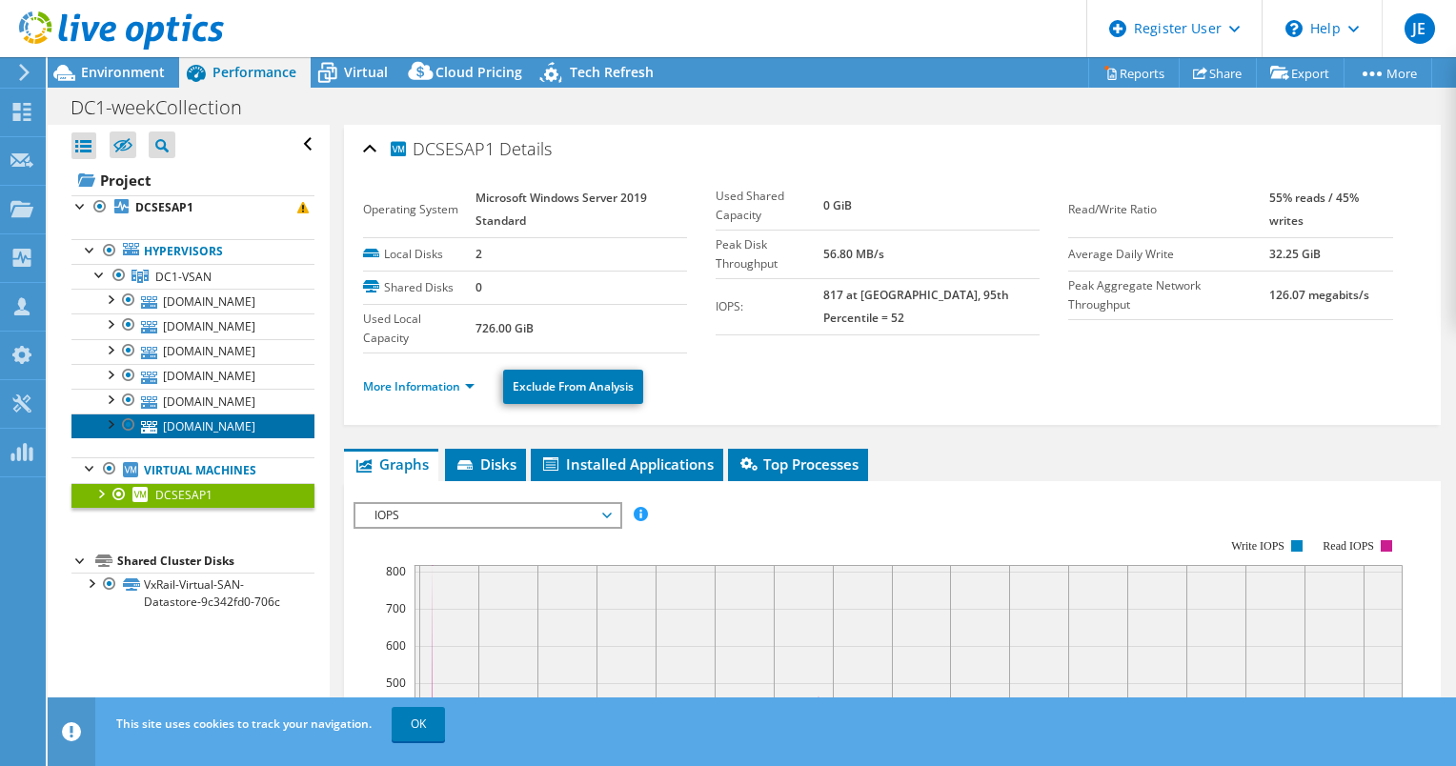
click at [217, 431] on link "[DOMAIN_NAME]" at bounding box center [192, 426] width 243 height 25
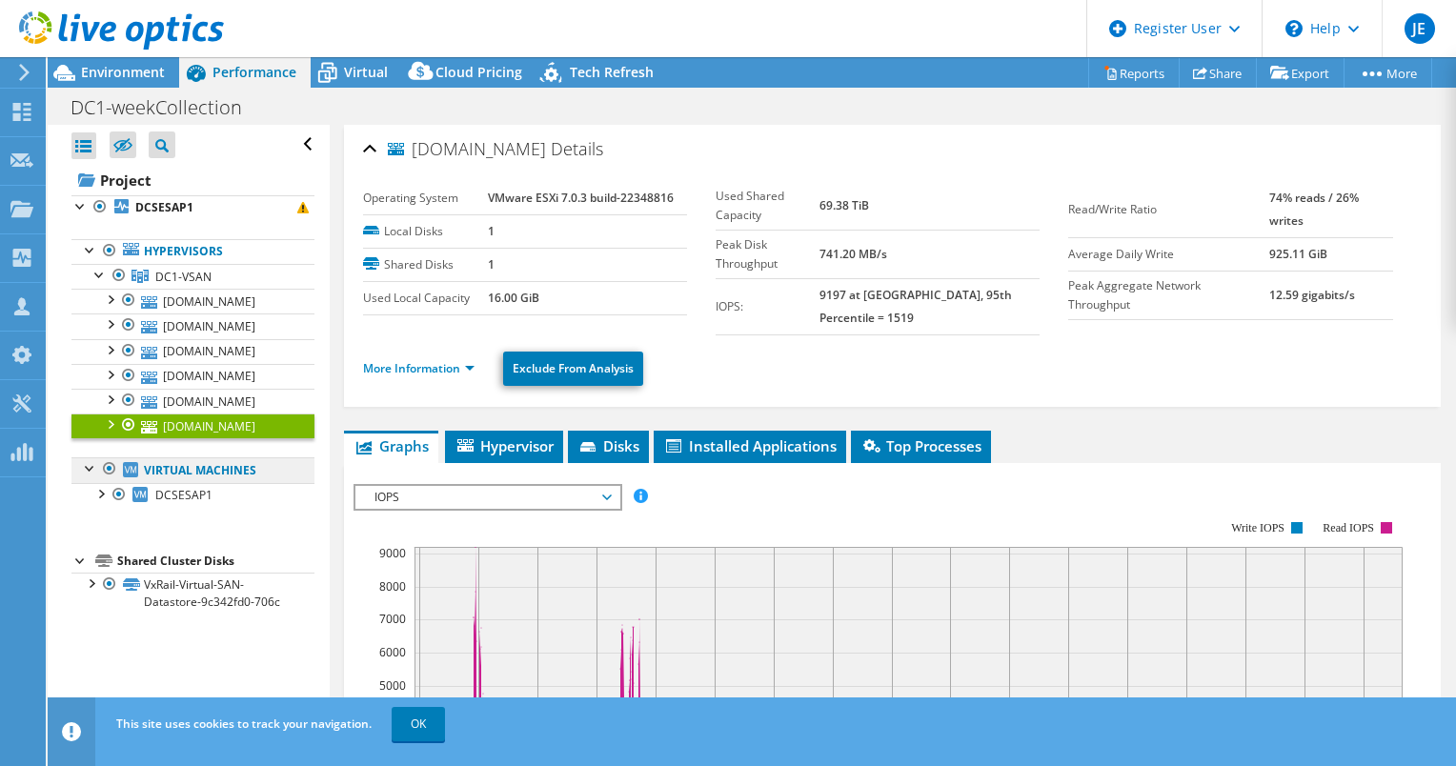
click at [193, 467] on link "Virtual Machines" at bounding box center [192, 469] width 243 height 25
click at [103, 491] on div at bounding box center [100, 492] width 19 height 19
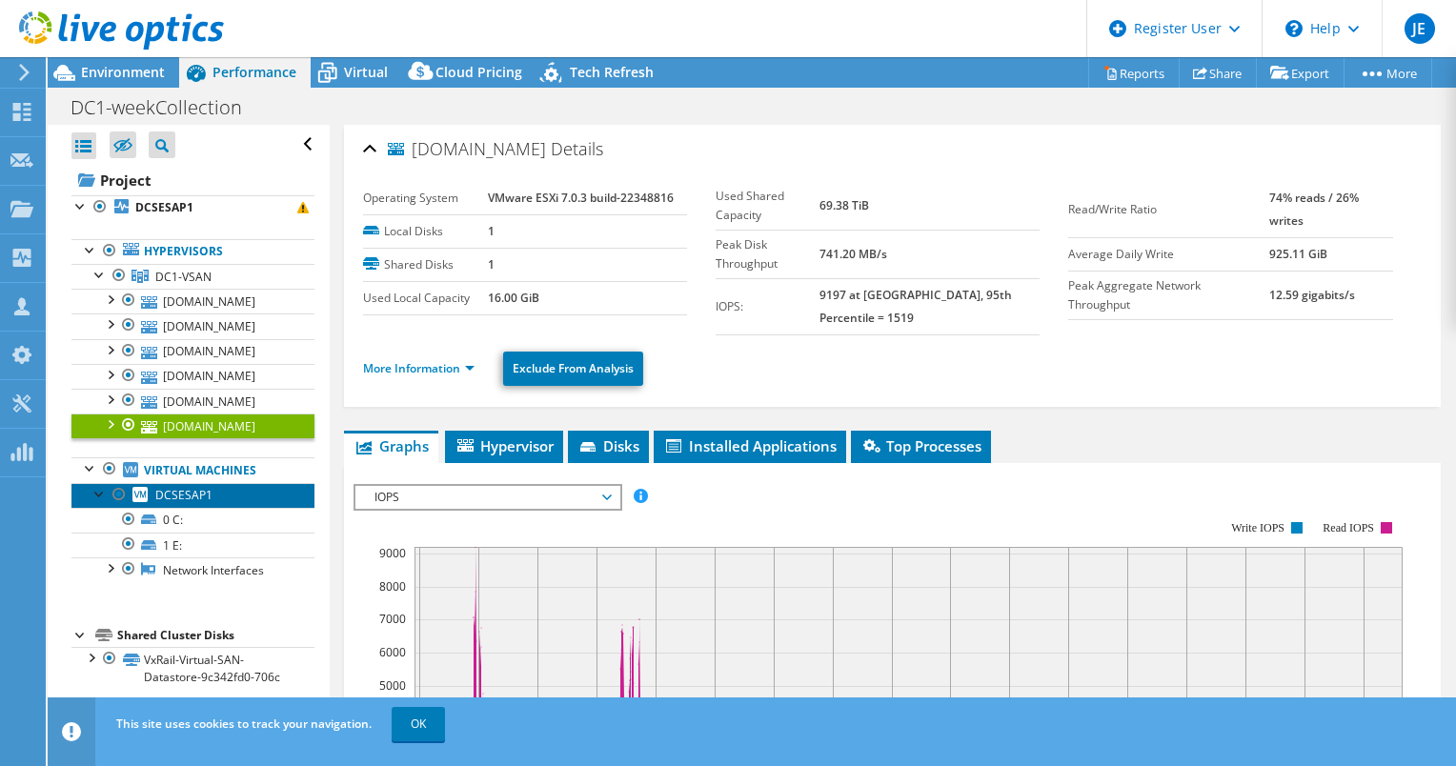
click at [211, 488] on link "DCSESAP1" at bounding box center [192, 495] width 243 height 25
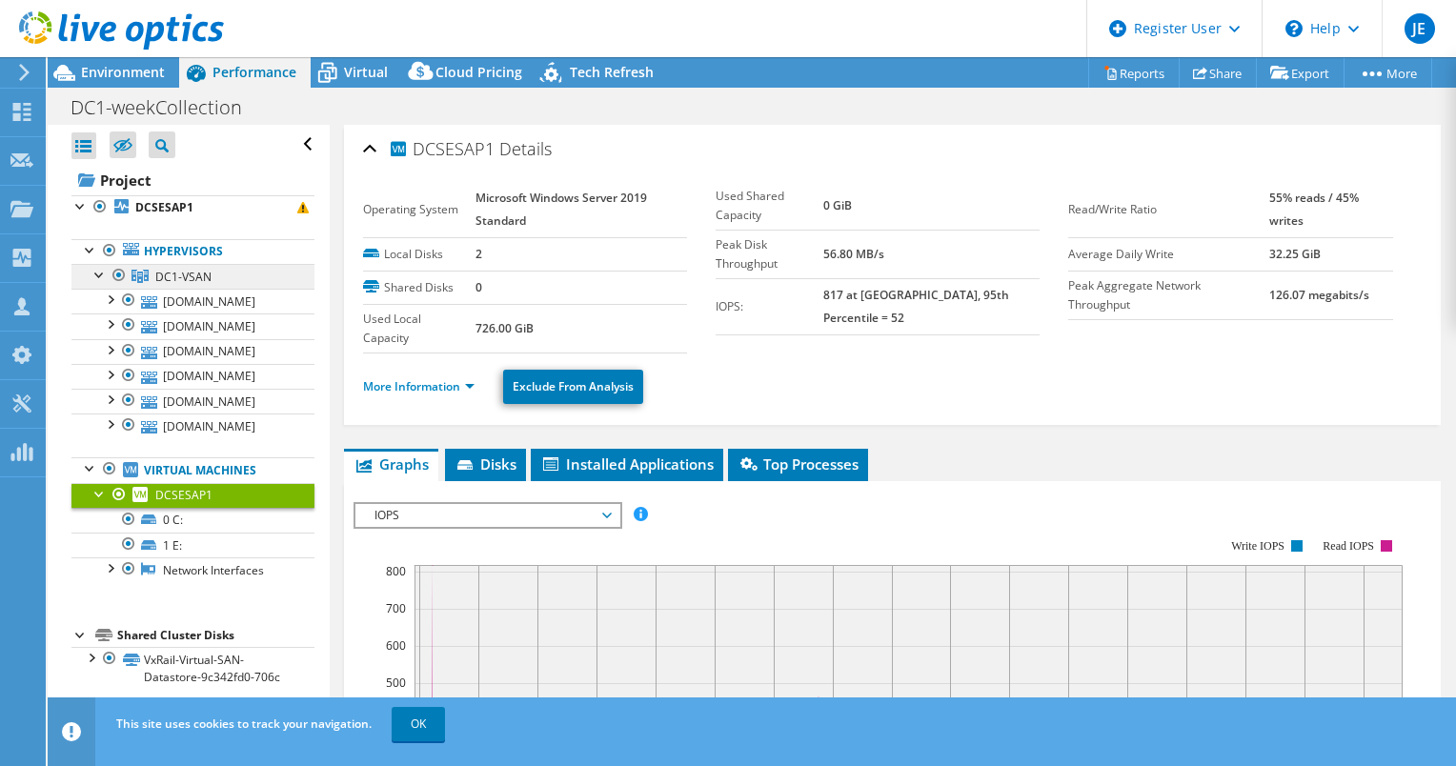
click at [213, 278] on link "DC1-VSAN" at bounding box center [192, 276] width 243 height 25
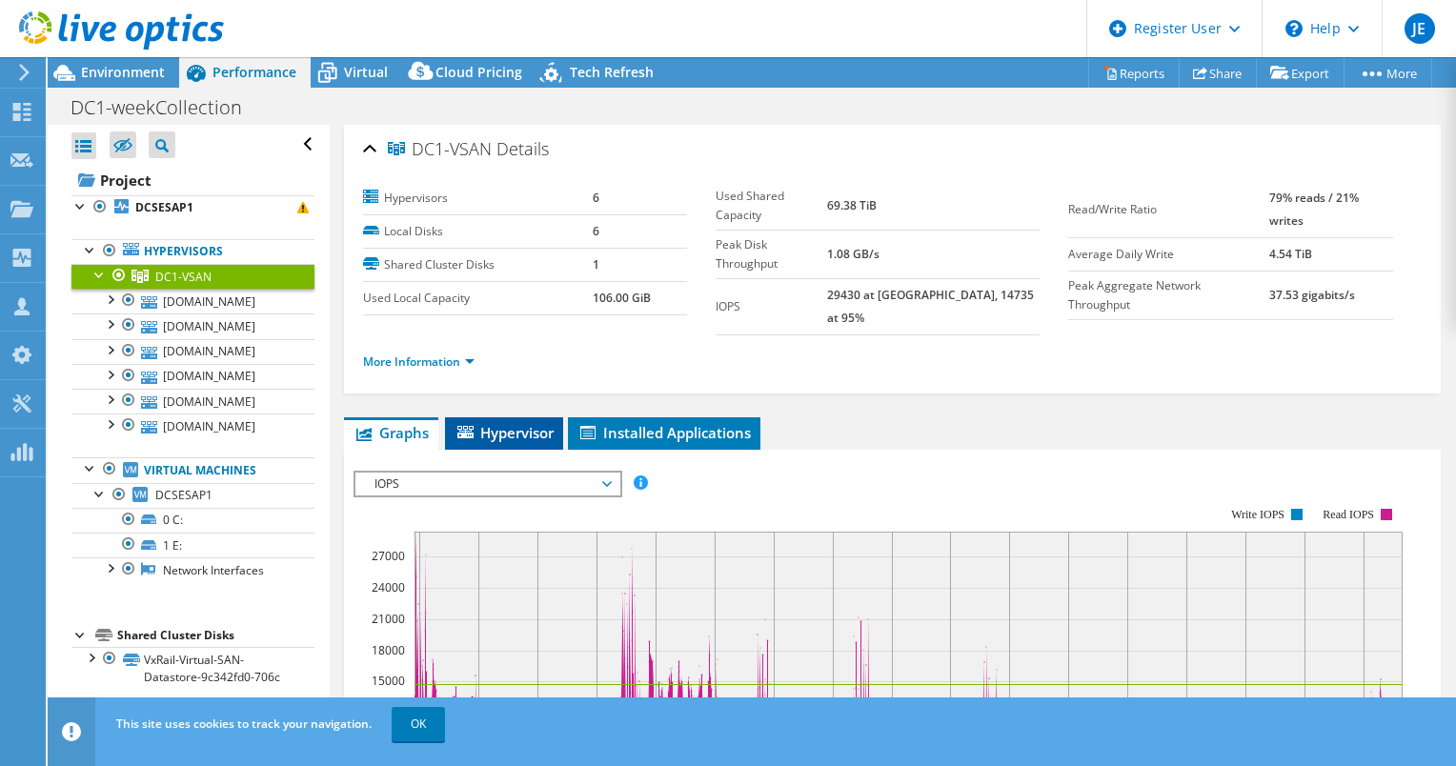
click at [536, 423] on span "Hypervisor" at bounding box center [504, 432] width 99 height 19
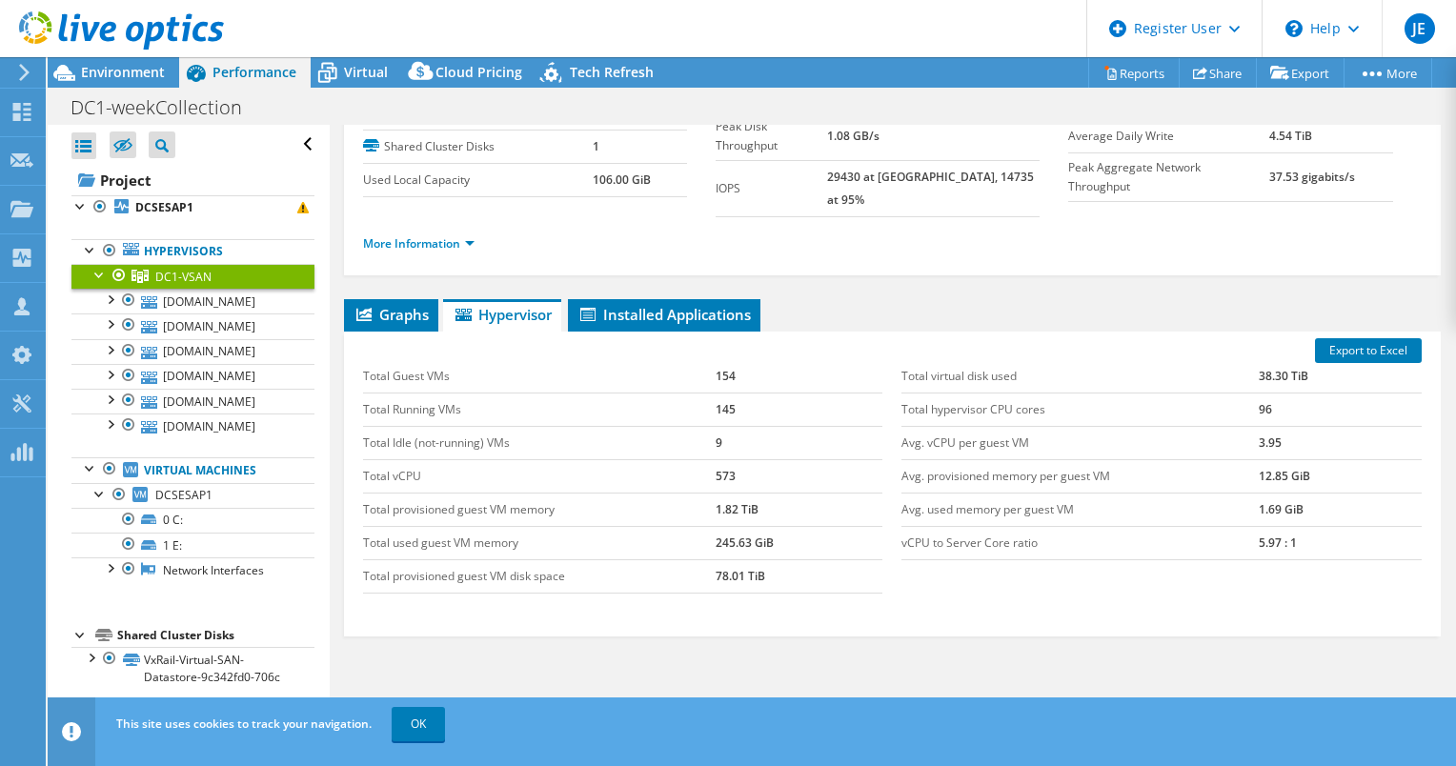
scroll to position [119, 0]
click at [106, 473] on div at bounding box center [109, 468] width 19 height 23
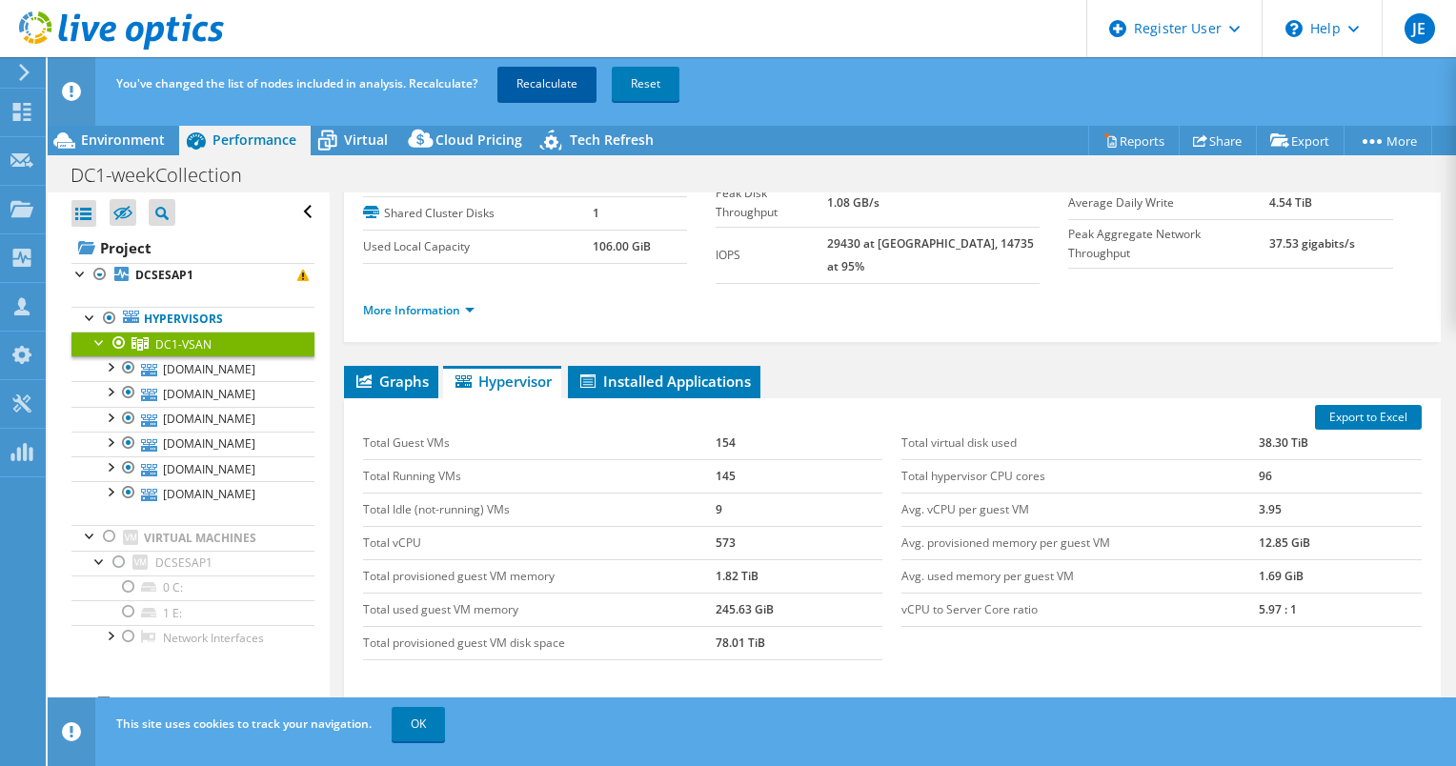
click at [560, 80] on link "Recalculate" at bounding box center [546, 84] width 99 height 34
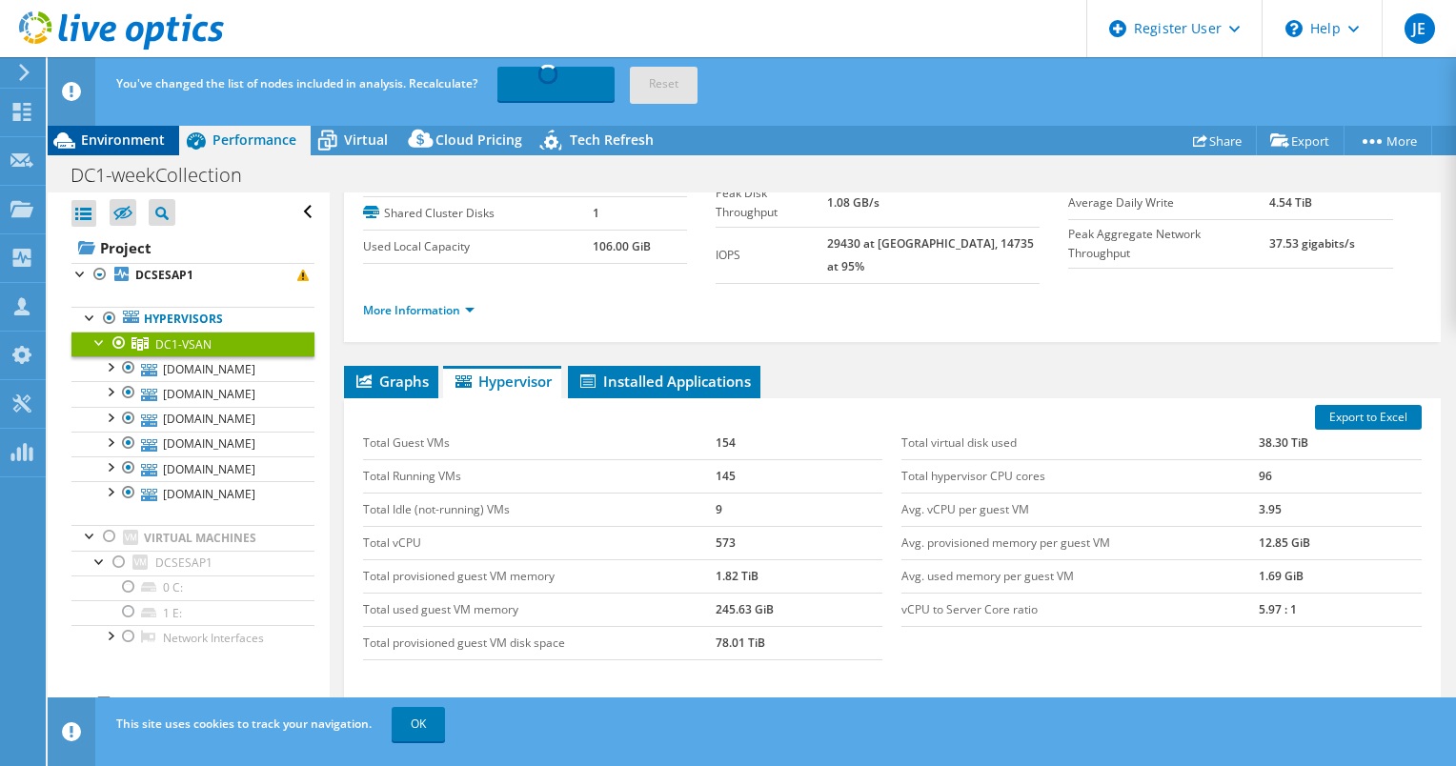
click at [135, 134] on span "Environment" at bounding box center [123, 140] width 84 height 18
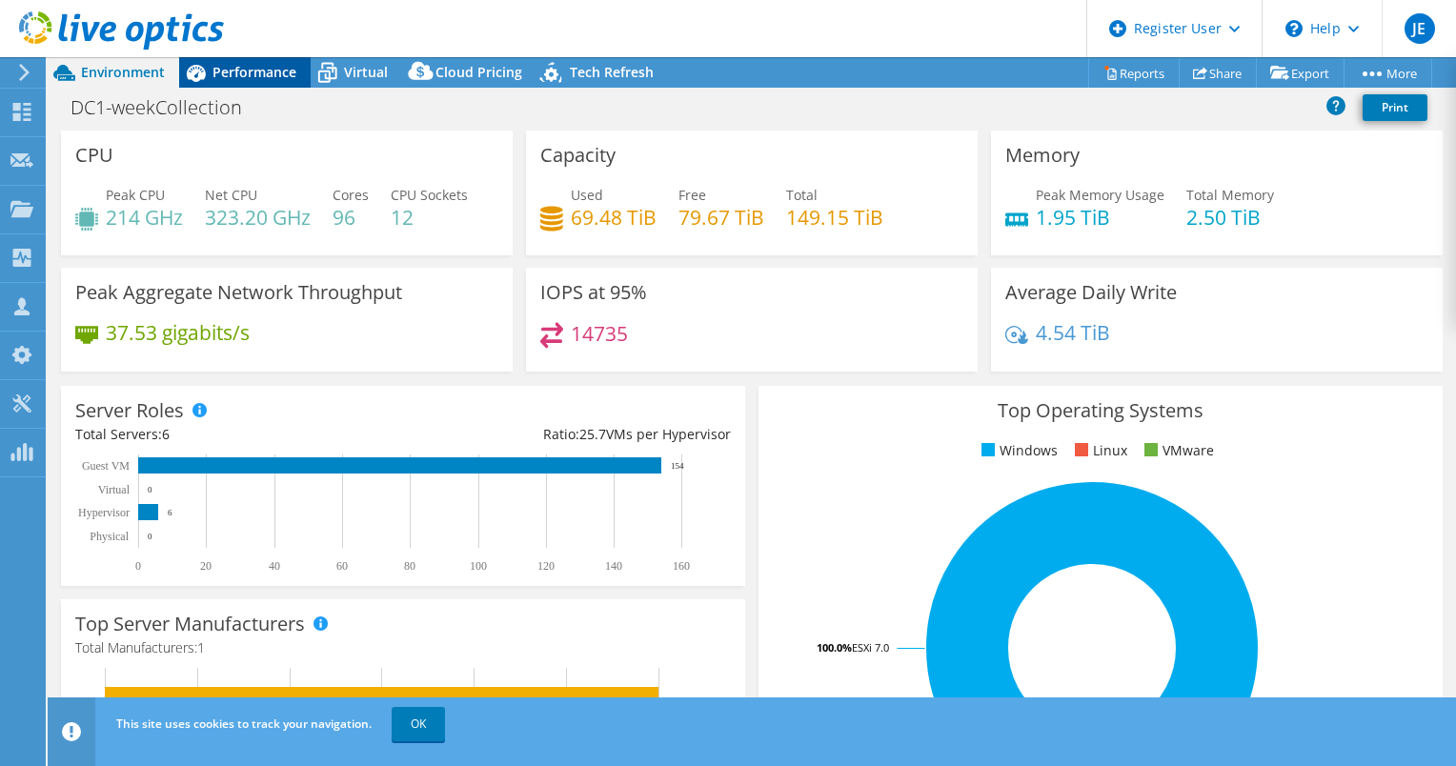
click at [274, 63] on span "Performance" at bounding box center [255, 72] width 84 height 18
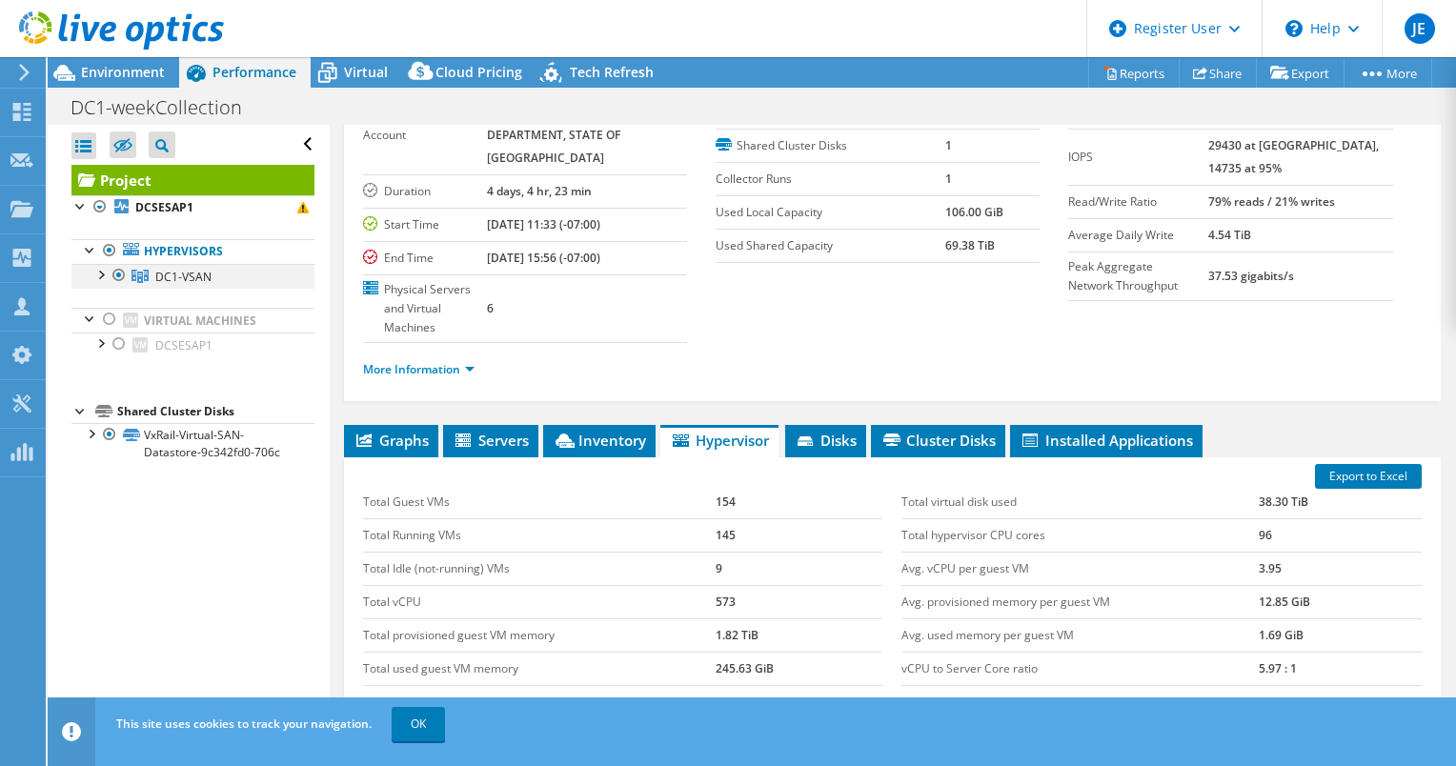
click at [100, 276] on div at bounding box center [100, 273] width 19 height 19
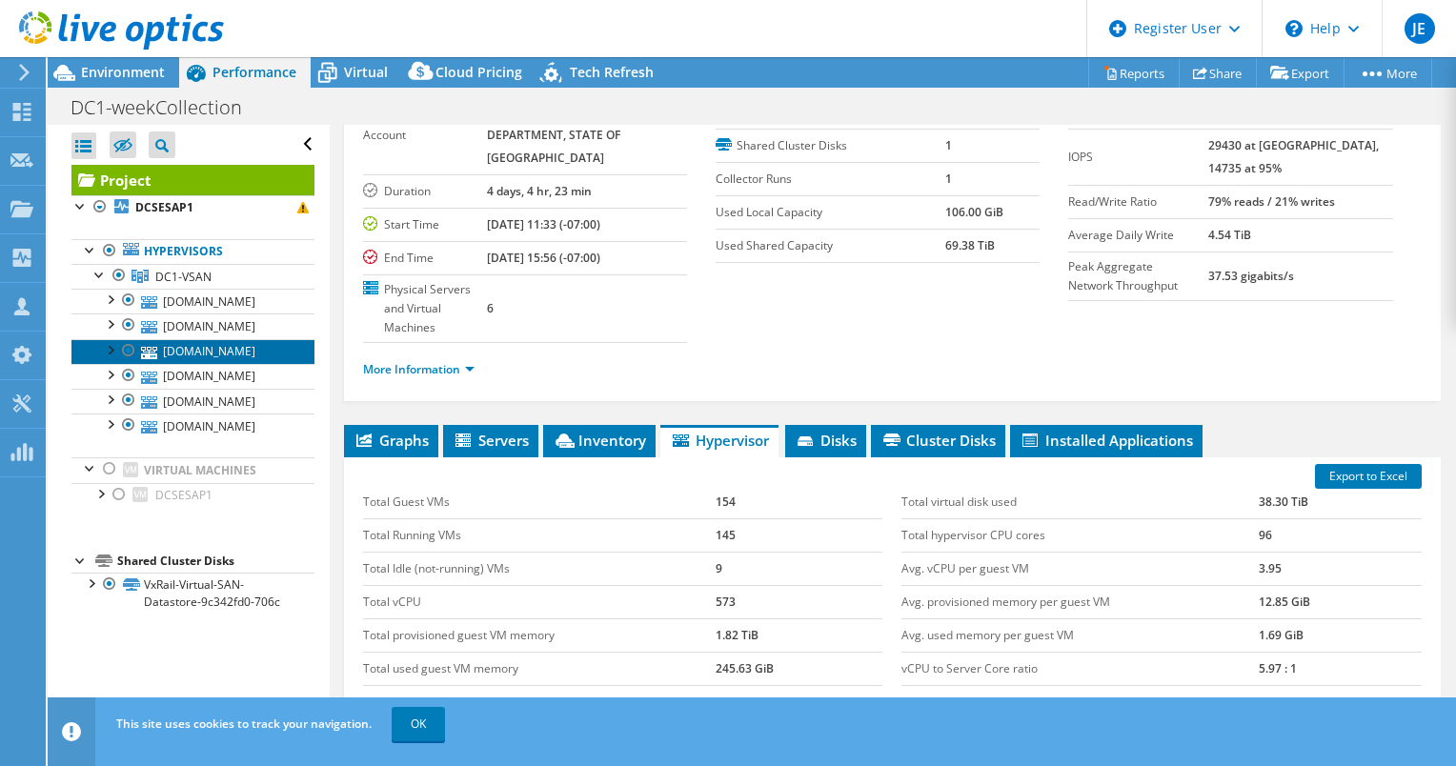
click at [249, 354] on link "[DOMAIN_NAME]" at bounding box center [192, 351] width 243 height 25
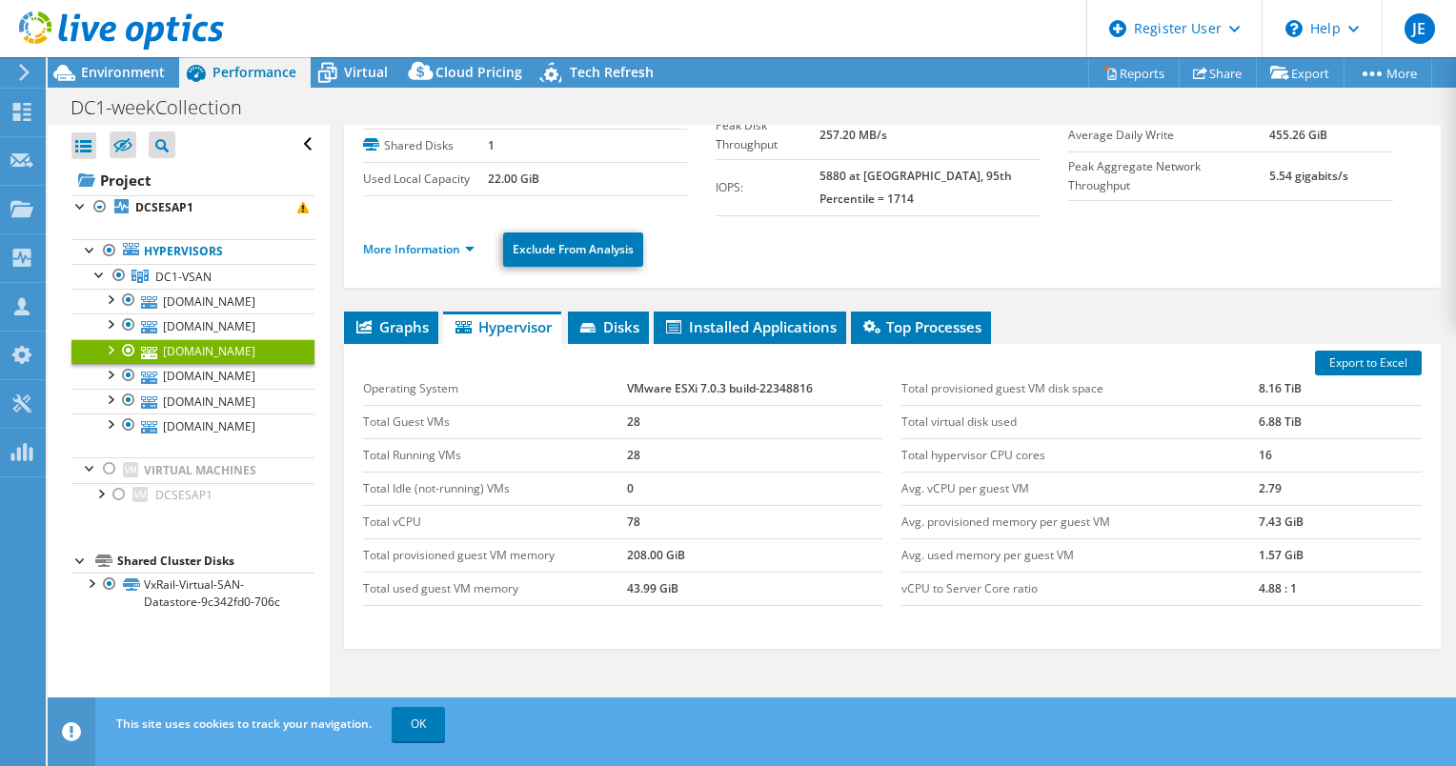
scroll to position [0, 0]
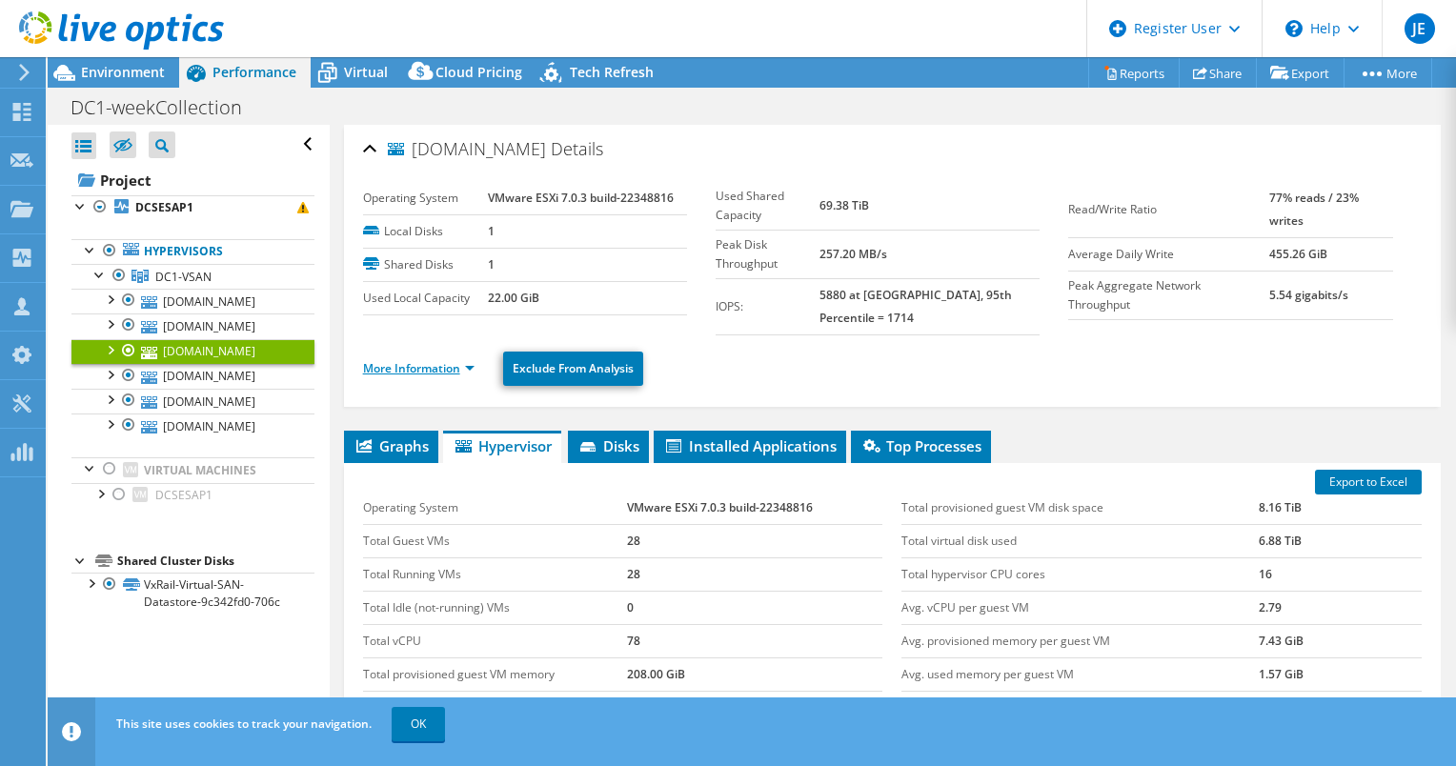
click at [454, 365] on link "More Information" at bounding box center [418, 368] width 111 height 16
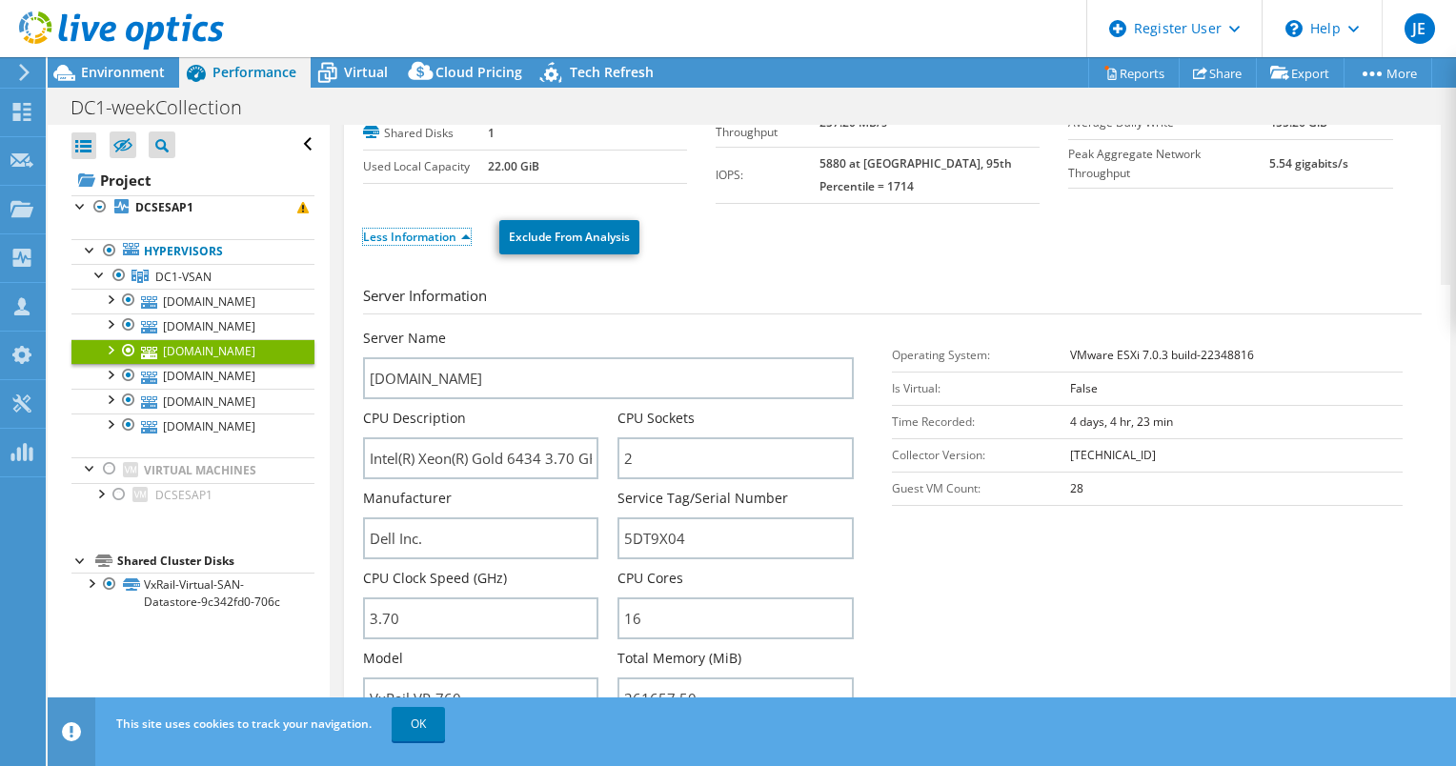
scroll to position [132, 0]
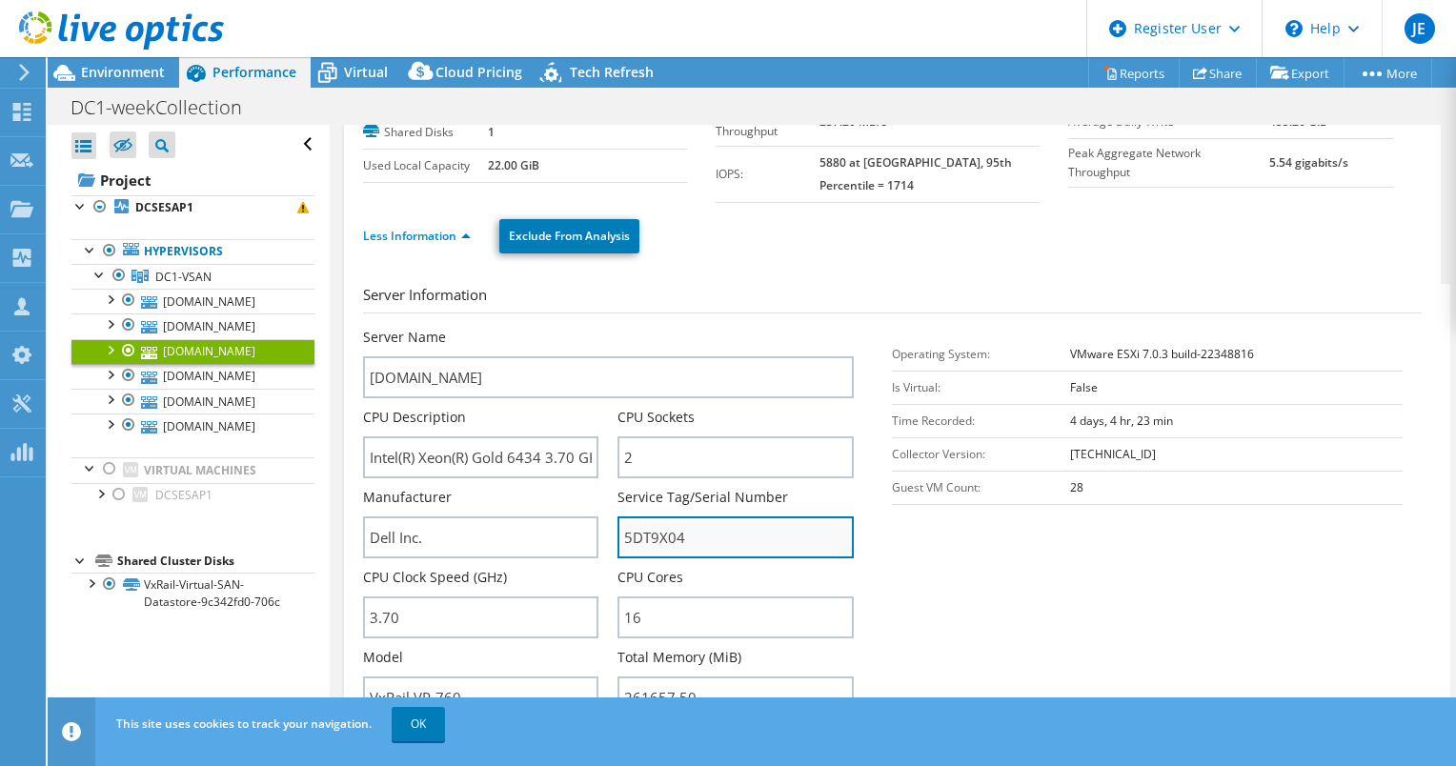
click at [653, 532] on input "5DT9X04" at bounding box center [736, 538] width 236 height 42
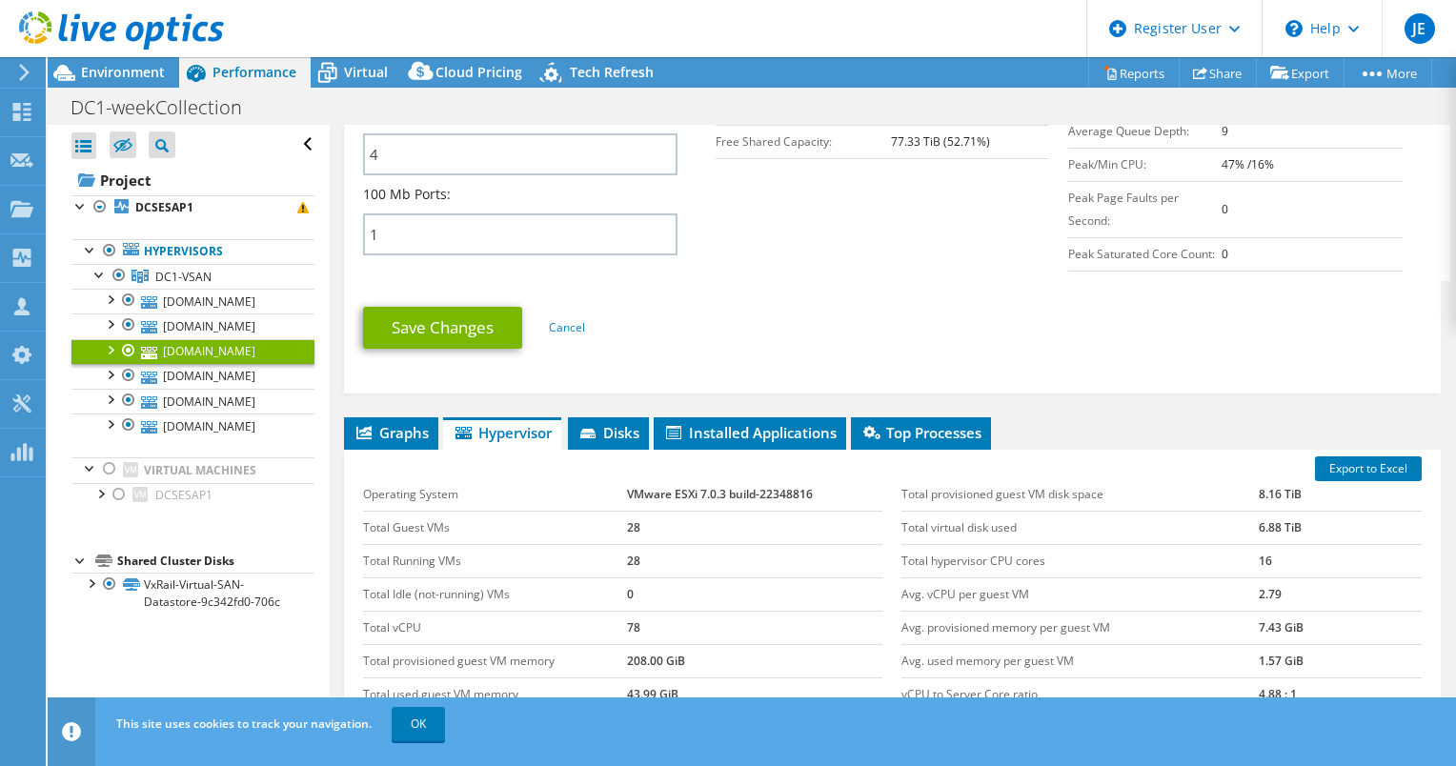
scroll to position [898, 0]
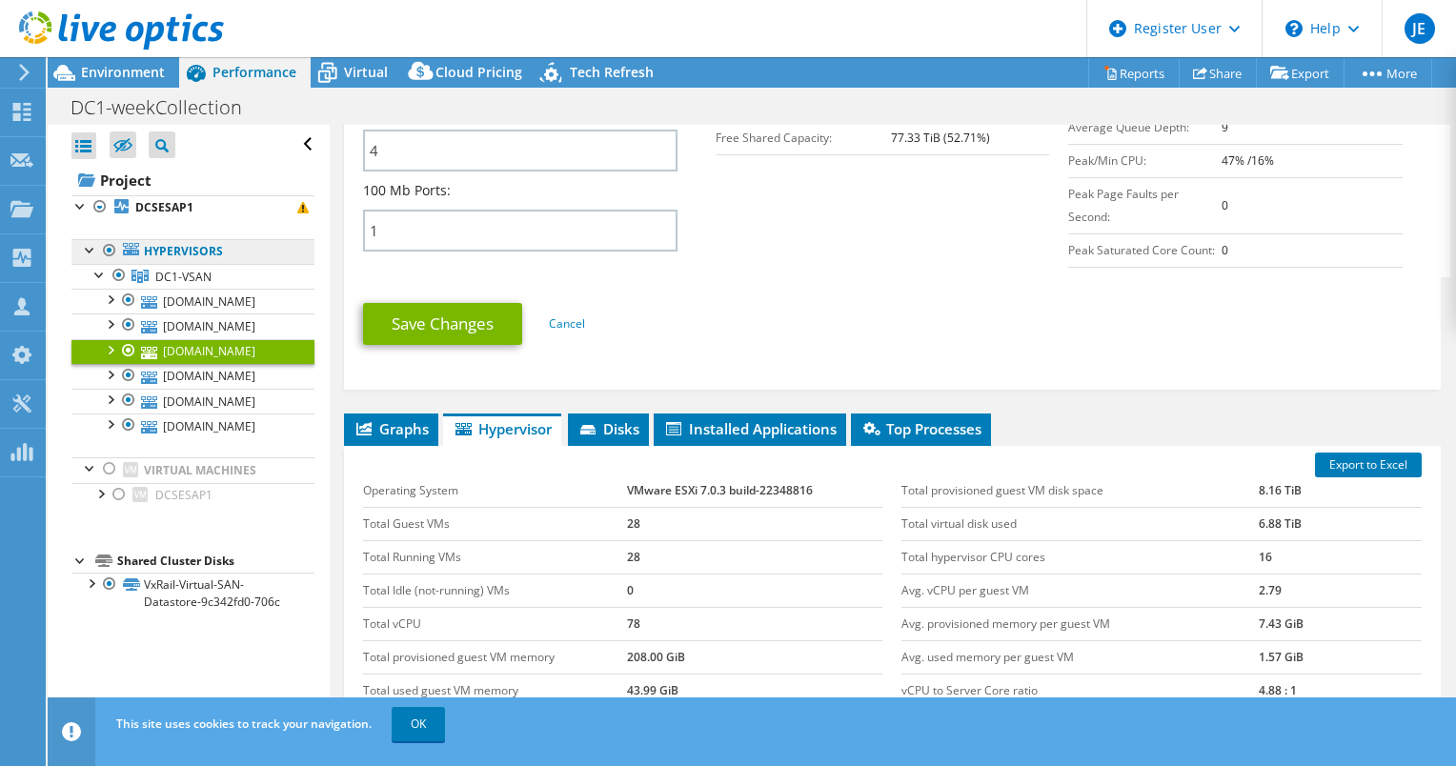
click at [173, 257] on link "Hypervisors" at bounding box center [192, 251] width 243 height 25
click at [165, 211] on b "DCSESAP1" at bounding box center [164, 207] width 58 height 16
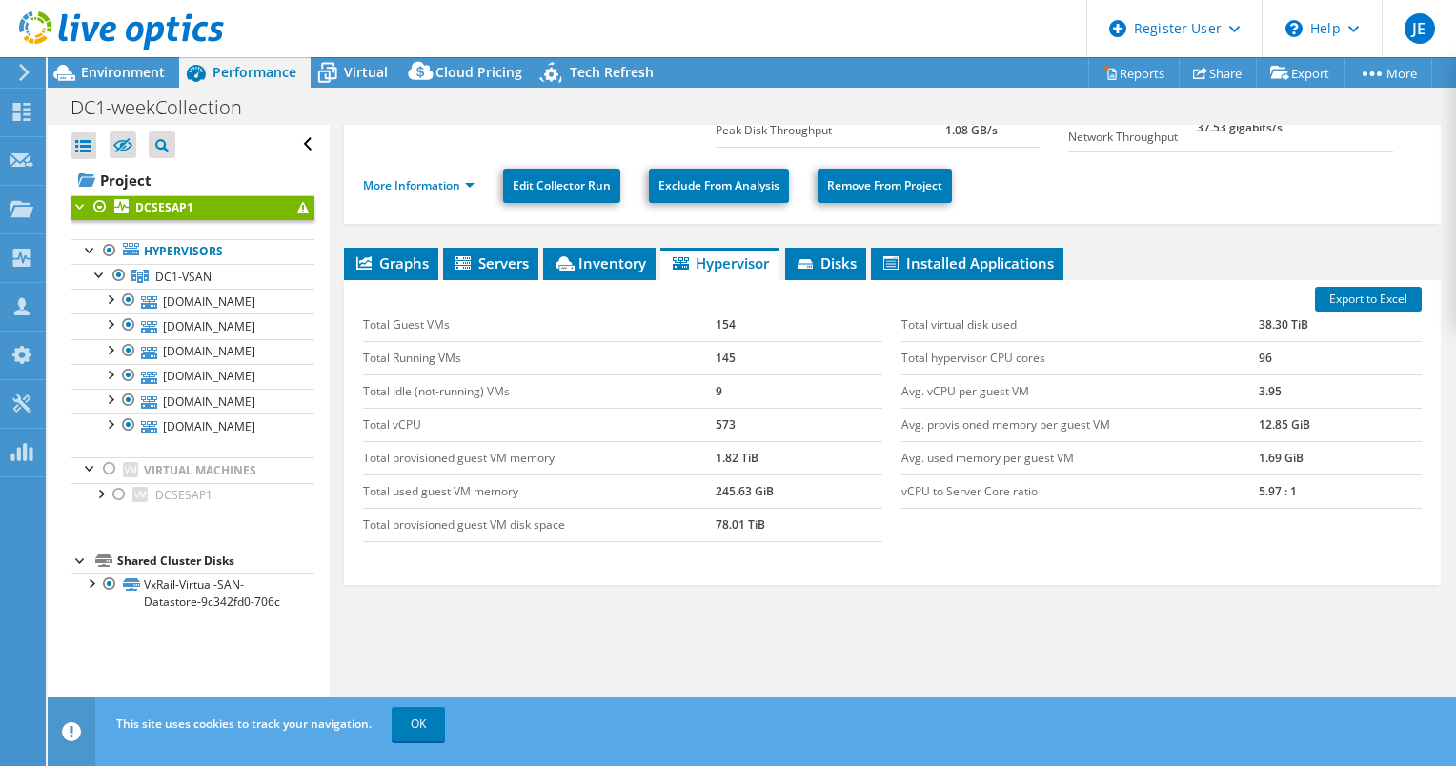
scroll to position [171, 0]
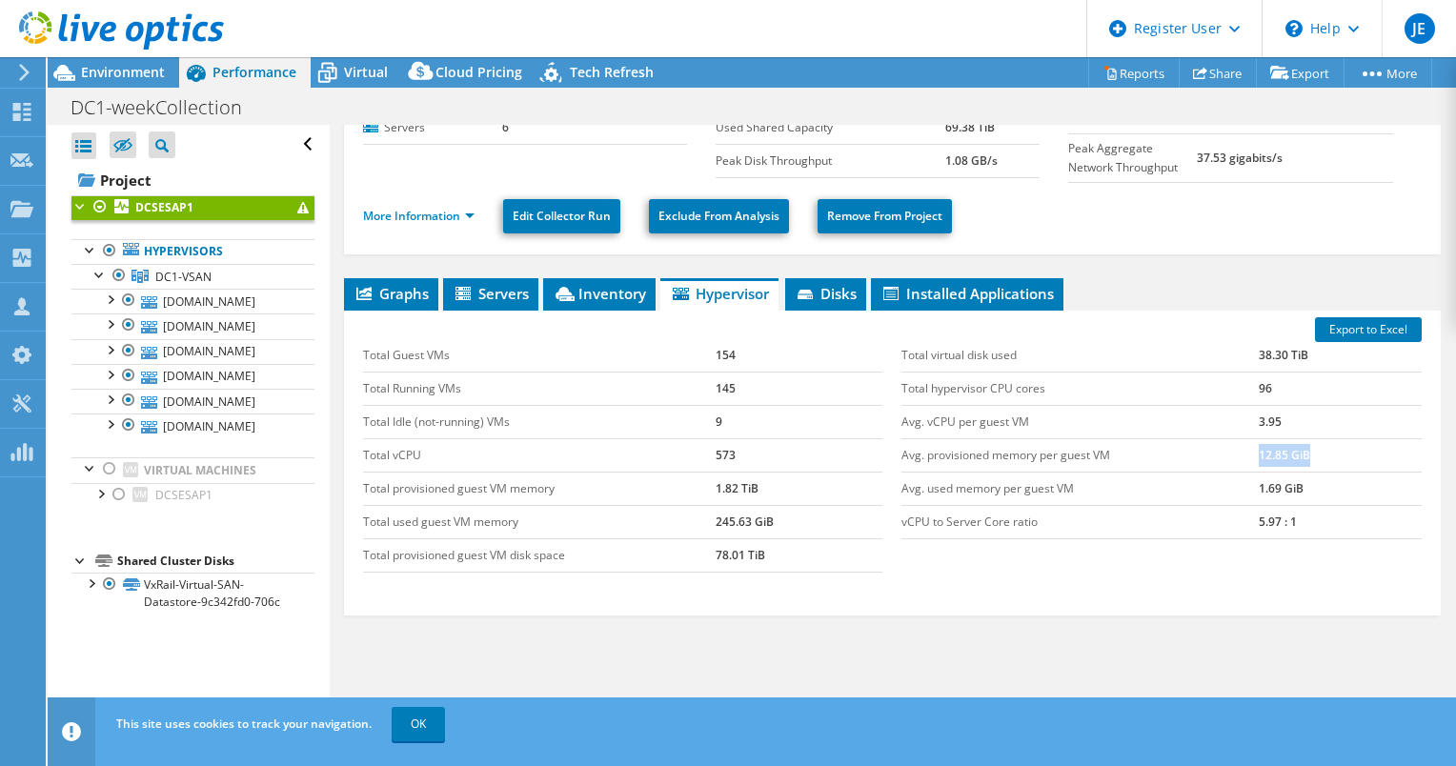
drag, startPoint x: 1309, startPoint y: 454, endPoint x: 1227, endPoint y: 454, distance: 82.0
click at [1227, 454] on tr "Avg. provisioned memory per guest VM 12.85 GiB" at bounding box center [1162, 454] width 520 height 33
copy tr "12.85 GiB"
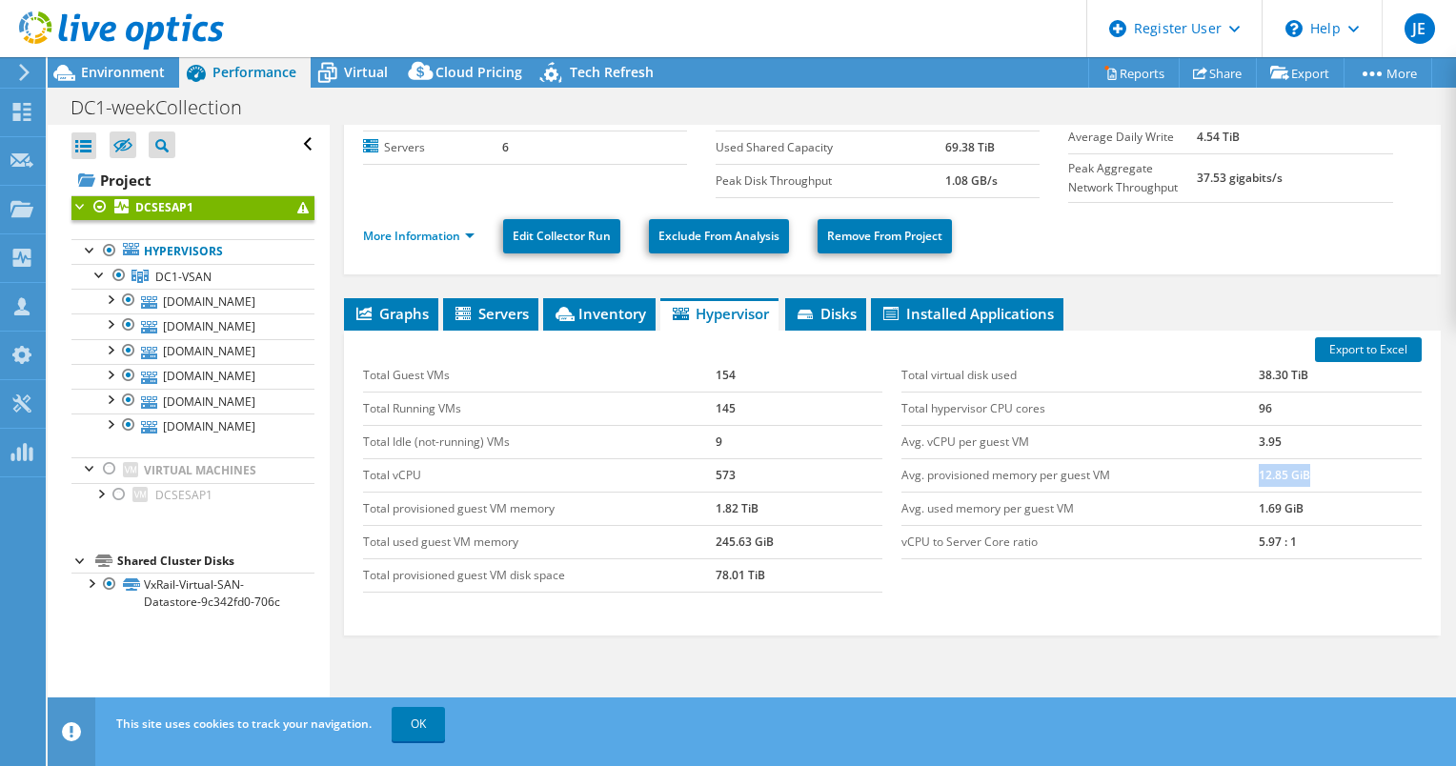
scroll to position [150, 0]
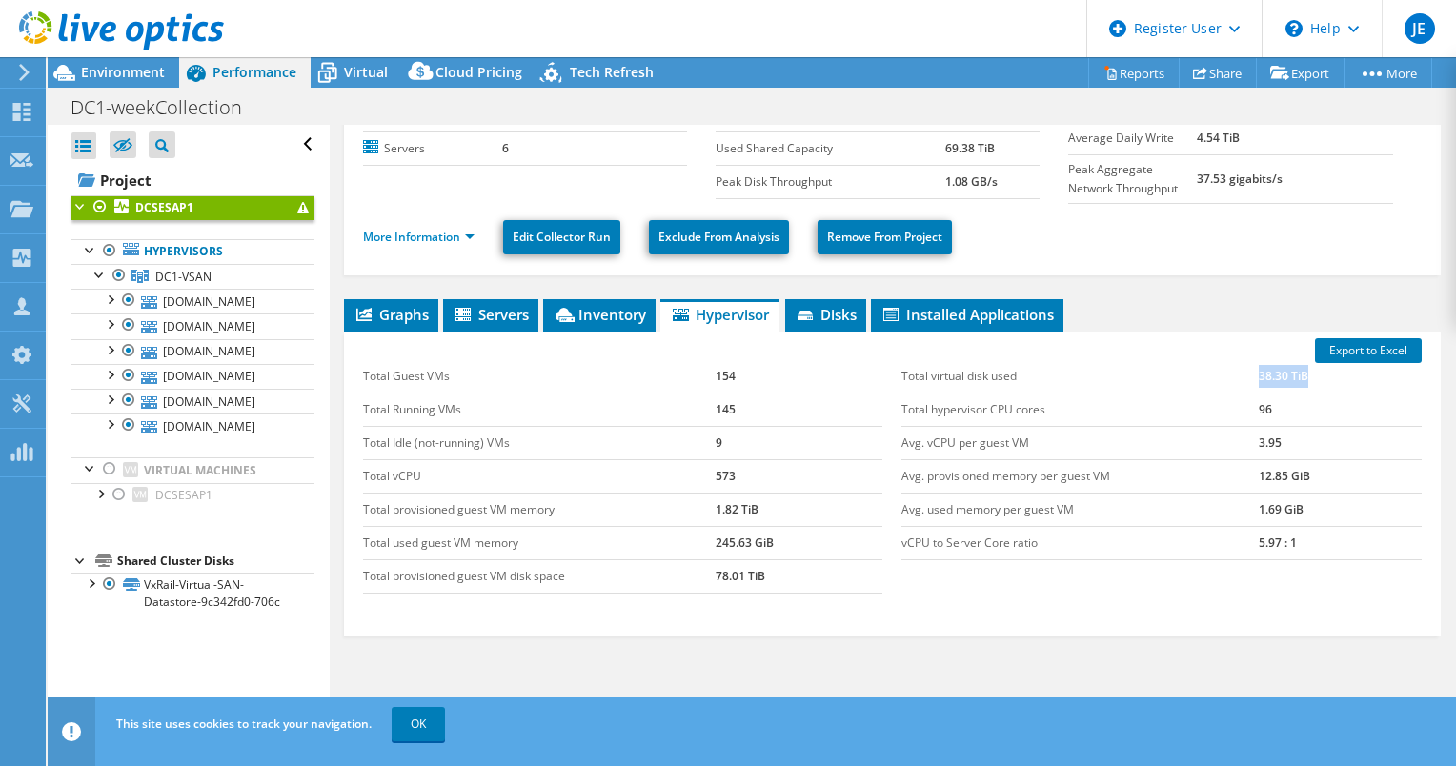
drag, startPoint x: 1315, startPoint y: 375, endPoint x: 1244, endPoint y: 375, distance: 71.5
click at [1244, 375] on tr "Total virtual disk used 38.30 TiB" at bounding box center [1162, 376] width 520 height 33
copy tr "38.30 TiB"
drag, startPoint x: 1307, startPoint y: 469, endPoint x: 1246, endPoint y: 471, distance: 62.0
click at [1246, 471] on tr "Avg. provisioned memory per guest VM 12.85 GiB" at bounding box center [1162, 475] width 520 height 33
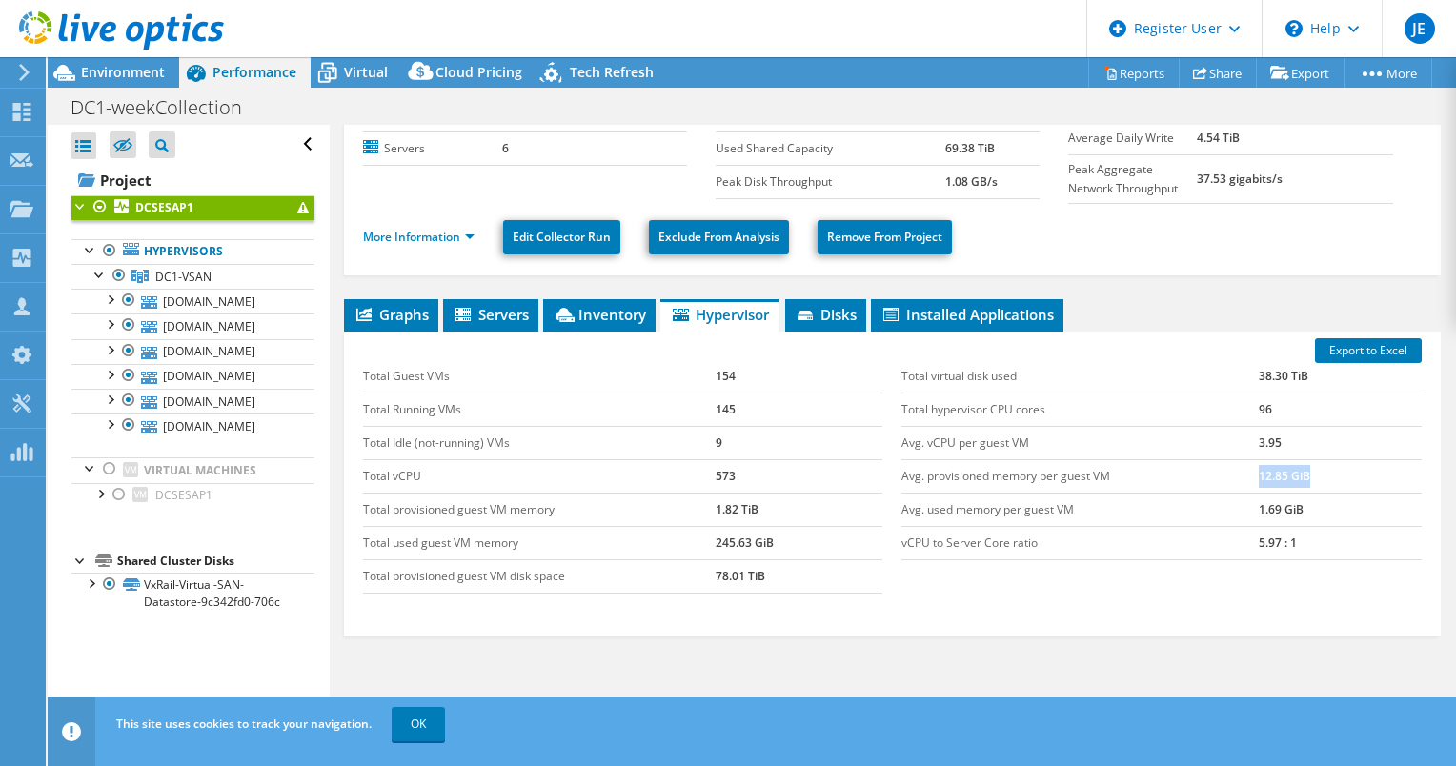
copy tr "12.85 GiB"
drag, startPoint x: 705, startPoint y: 576, endPoint x: 786, endPoint y: 578, distance: 81.0
click at [786, 578] on tr "Total provisioned guest VM disk space 78.01 TiB" at bounding box center [623, 575] width 520 height 33
copy tr "78.01 TiB"
drag, startPoint x: 1307, startPoint y: 376, endPoint x: 1236, endPoint y: 376, distance: 71.5
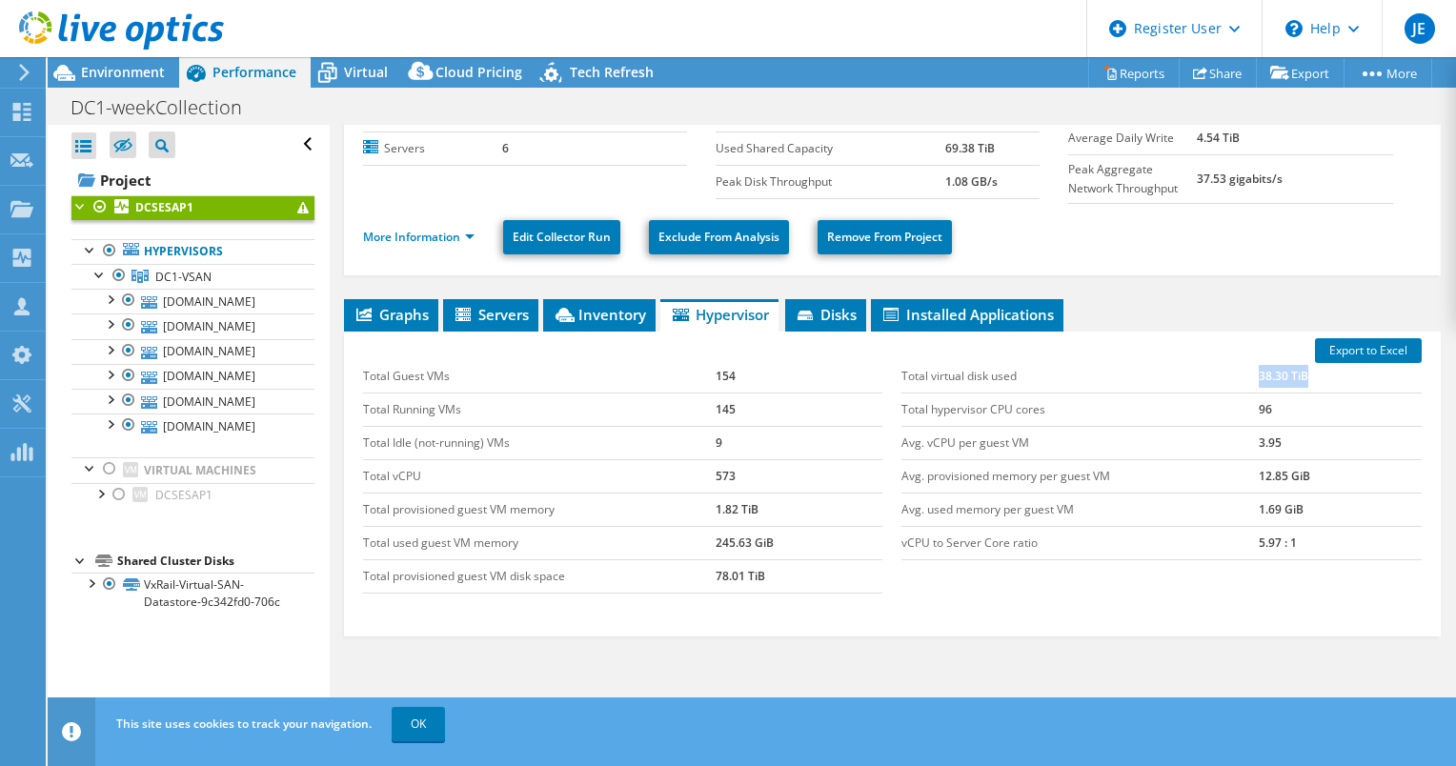
click at [1236, 376] on tr "Total virtual disk used 38.30 TiB" at bounding box center [1162, 376] width 520 height 33
copy tr "38.30 TiB"
drag, startPoint x: 707, startPoint y: 574, endPoint x: 740, endPoint y: 572, distance: 32.5
click at [740, 572] on tr "Total provisioned guest VM disk space 78.01 TiB" at bounding box center [623, 575] width 520 height 33
copy tr "78.01"
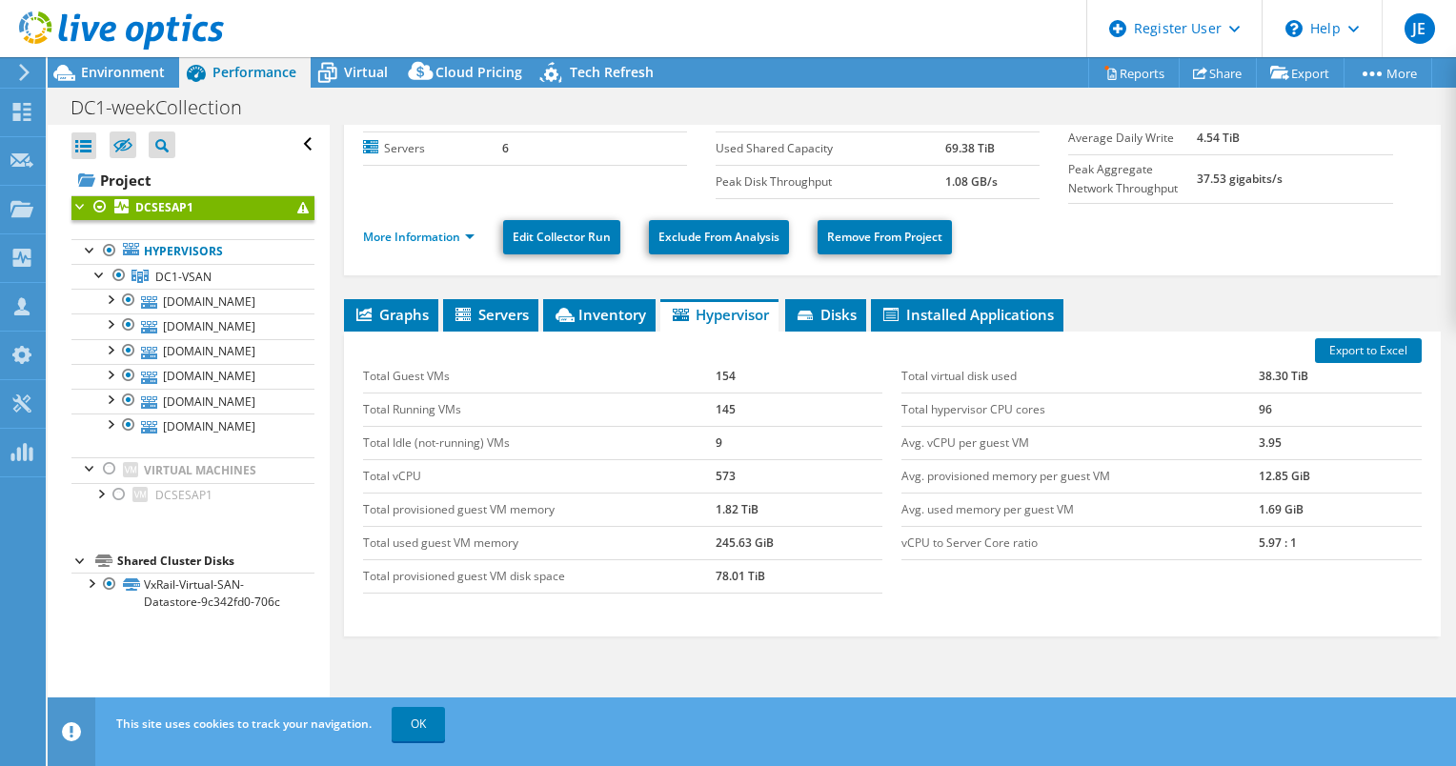
click at [1280, 373] on td "38.30 TiB" at bounding box center [1340, 376] width 163 height 33
drag, startPoint x: 1280, startPoint y: 373, endPoint x: 1232, endPoint y: 372, distance: 47.7
click at [1232, 372] on tr "Total virtual disk used 38.30 TiB" at bounding box center [1162, 376] width 520 height 33
copy tr "38.30"
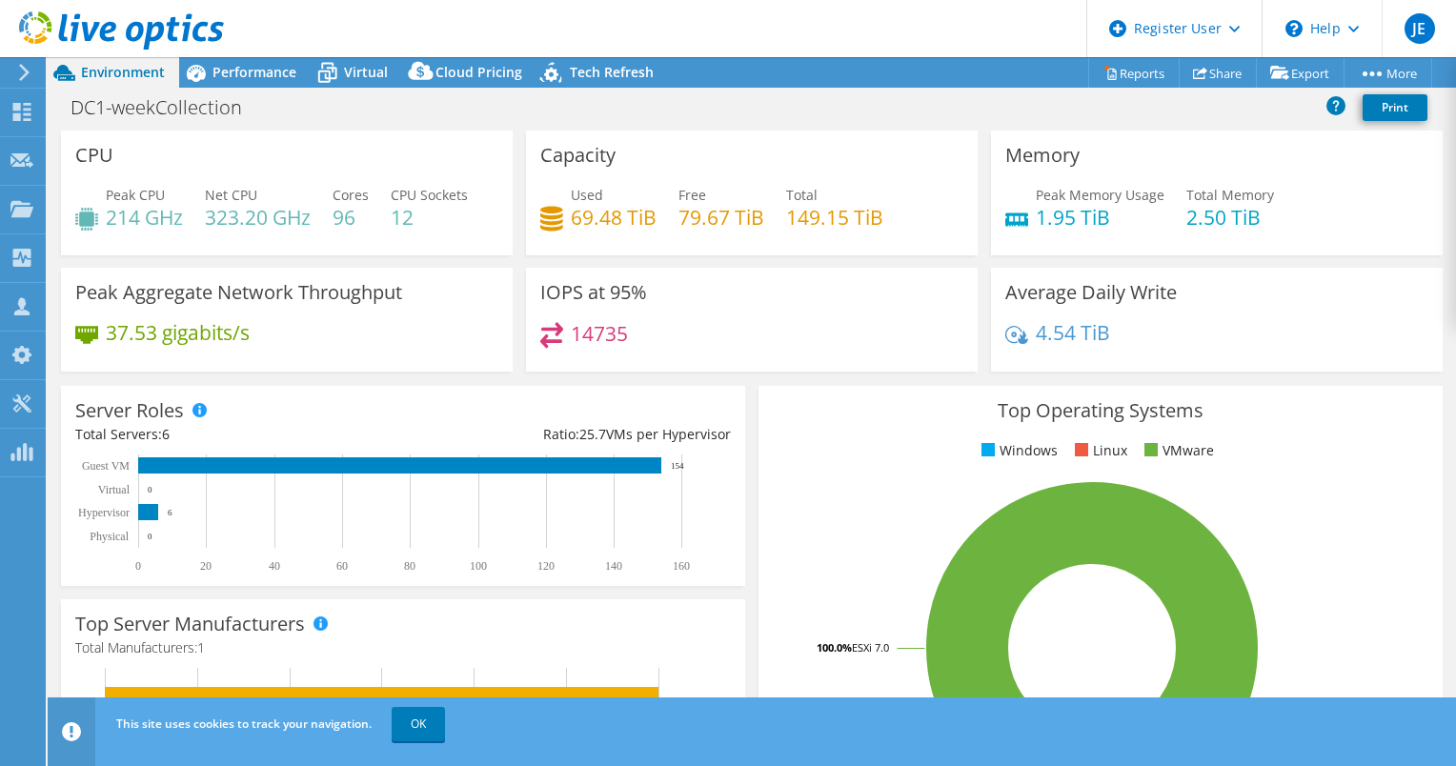
select select "USD"
click at [268, 67] on span "Performance" at bounding box center [255, 72] width 84 height 18
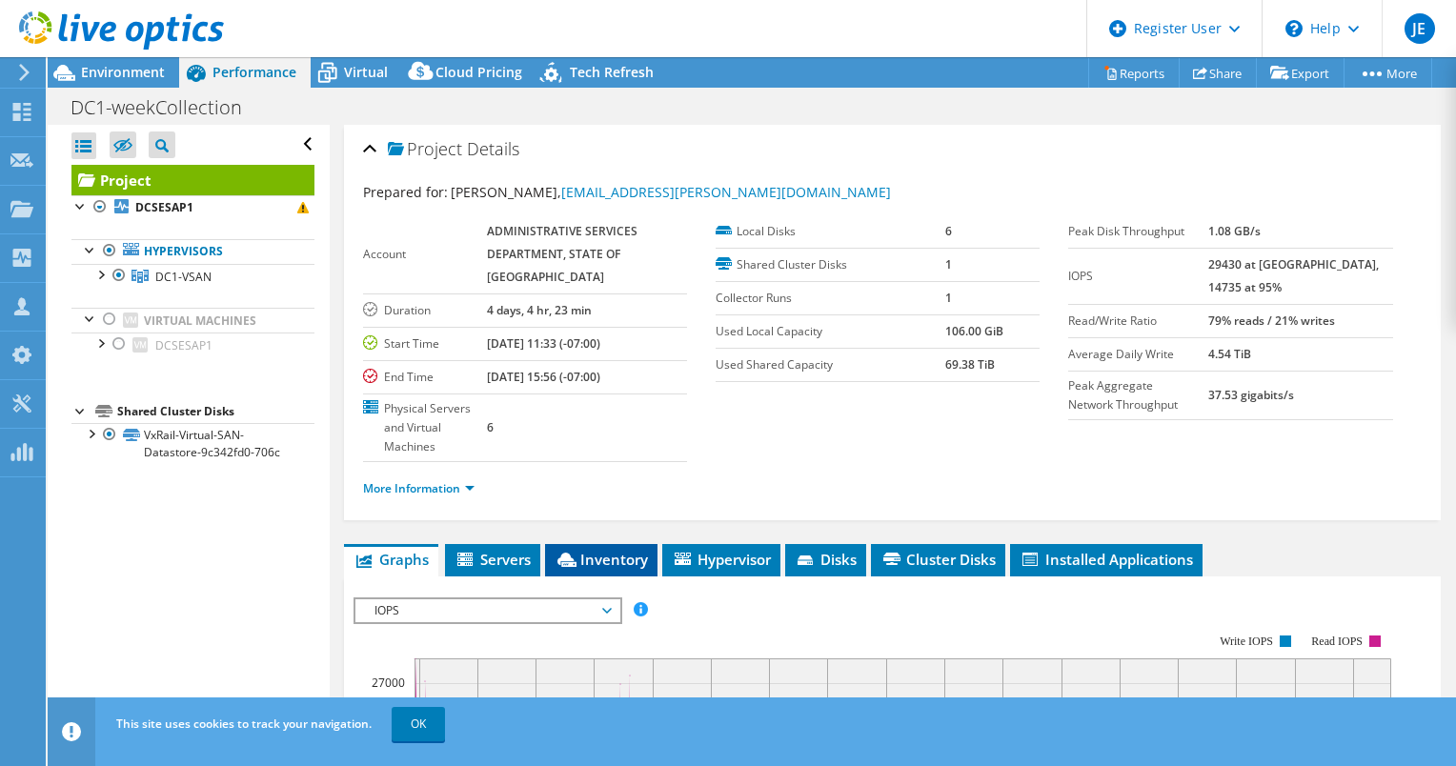
click at [589, 550] on span "Inventory" at bounding box center [601, 559] width 93 height 19
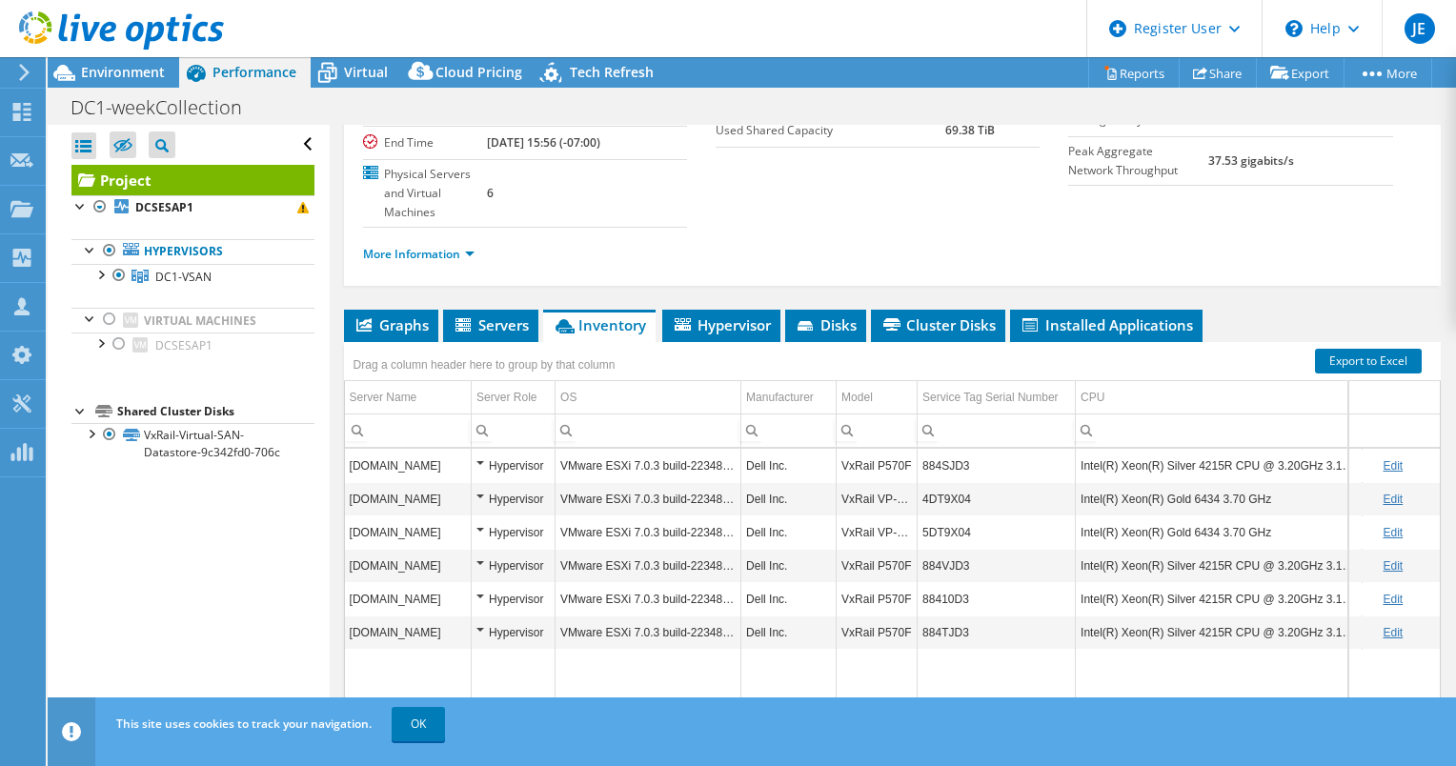
scroll to position [235, 0]
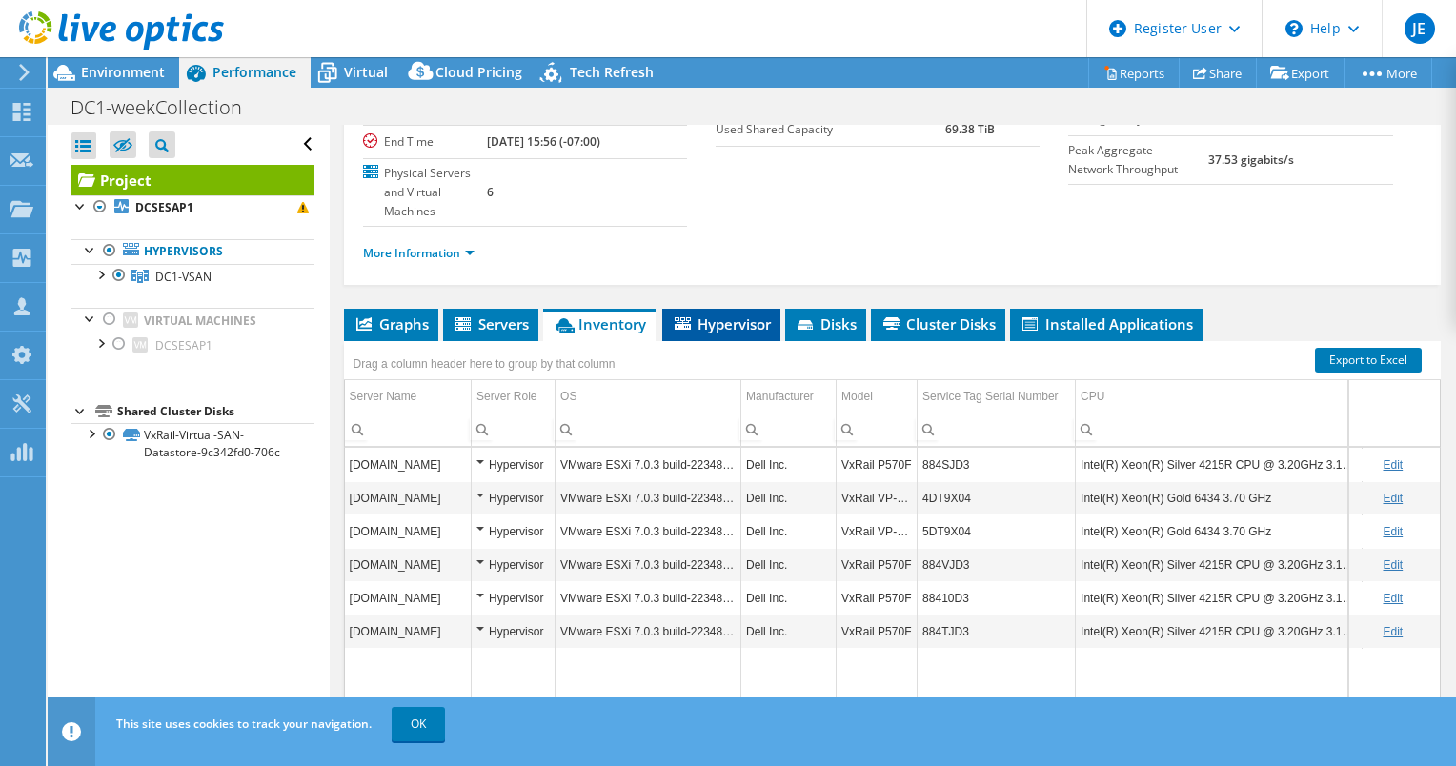
click at [712, 309] on li "Hypervisor" at bounding box center [721, 325] width 118 height 32
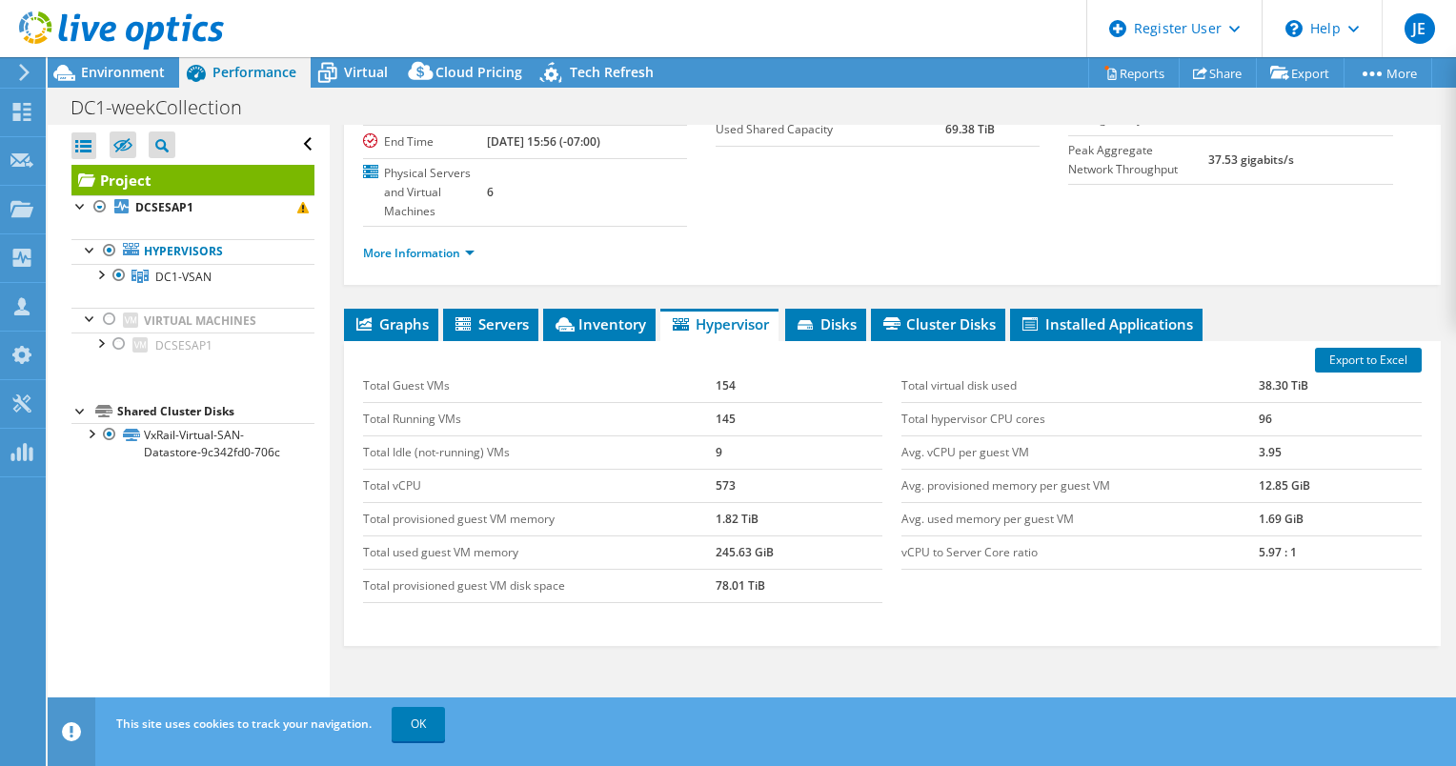
scroll to position [202, 0]
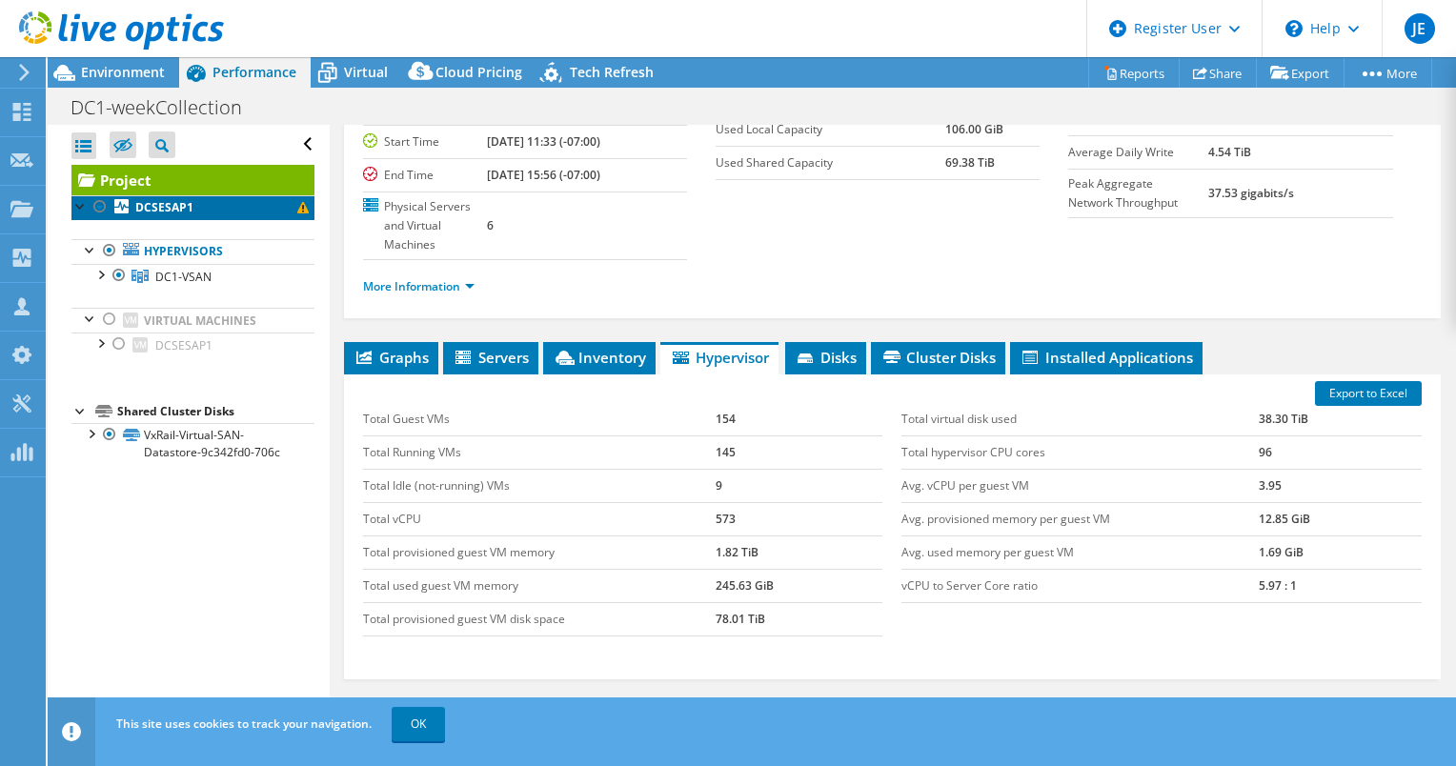
click at [195, 215] on link "DCSESAP1" at bounding box center [192, 207] width 243 height 25
